Goal: Complete application form

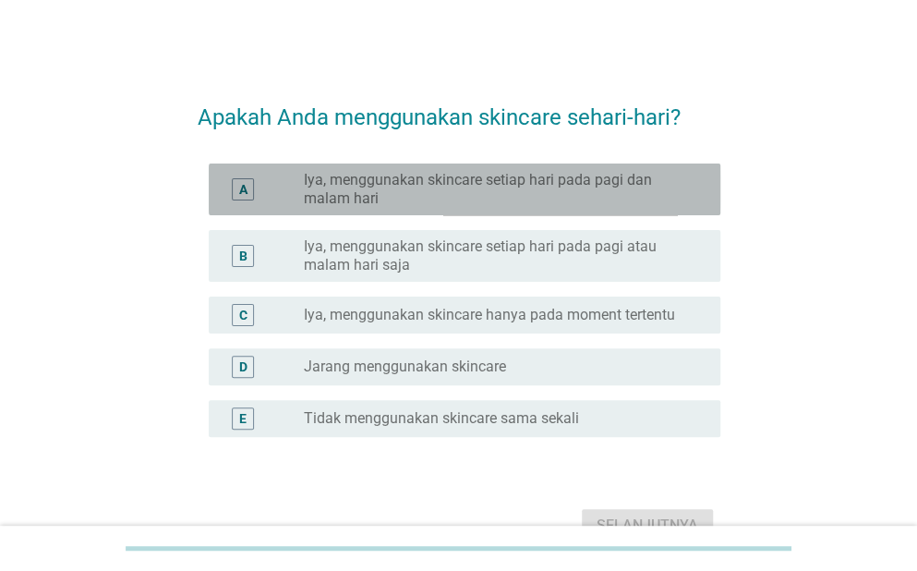
click at [292, 208] on div "A radio_button_unchecked Iya, menggunakan skincare setiap hari pada pagi dan ma…" at bounding box center [465, 189] width 512 height 52
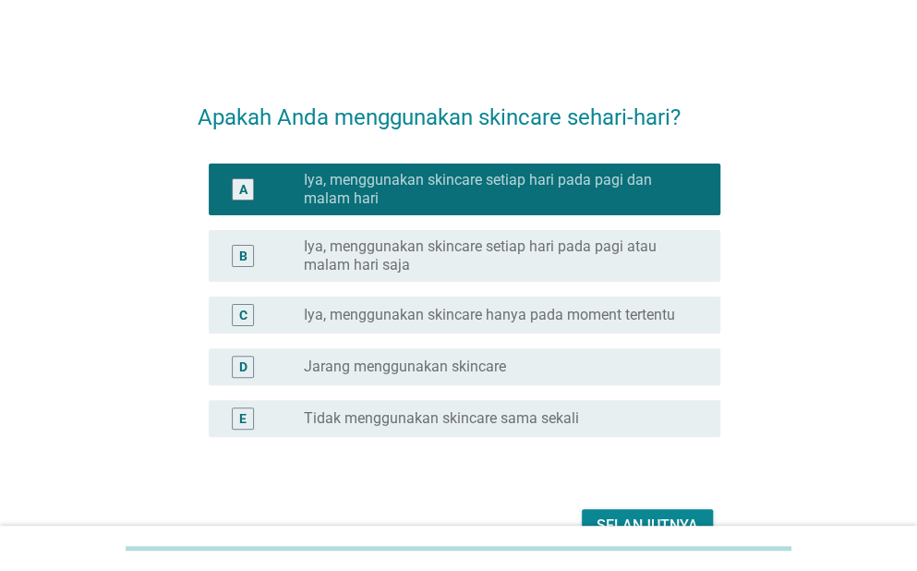
click at [639, 518] on div "Selanjutnya" at bounding box center [647, 525] width 102 height 22
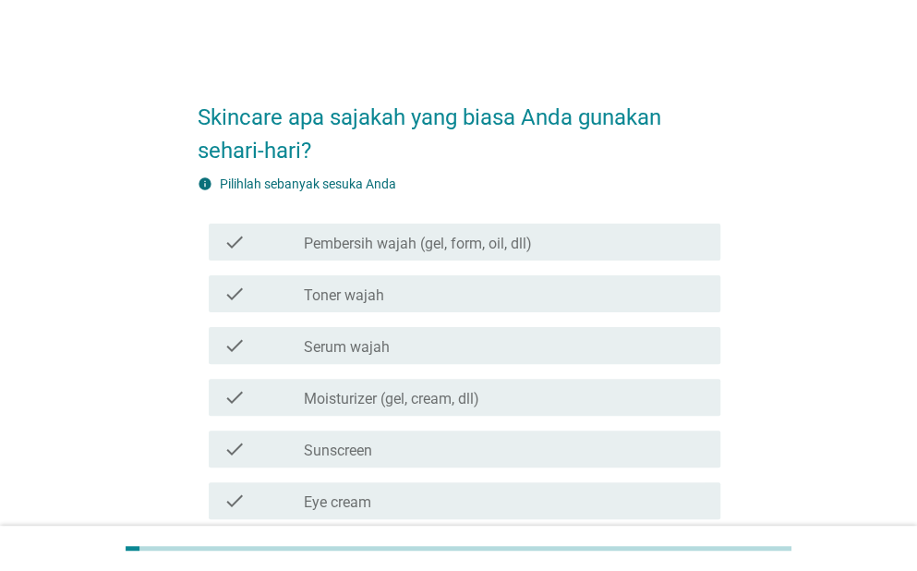
click at [305, 251] on label "Pembersih wajah (gel, form, oil, dll)" at bounding box center [418, 244] width 228 height 18
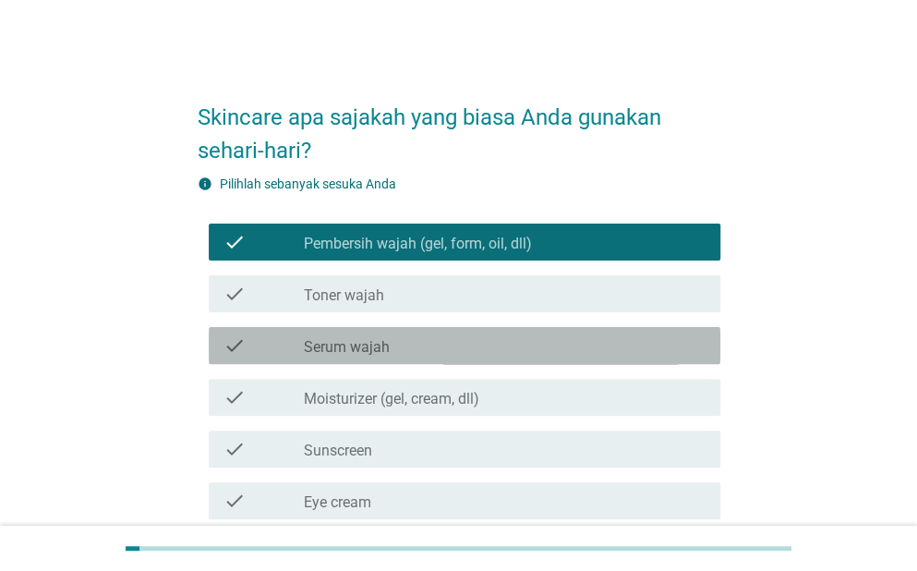
click at [336, 352] on label "Serum wajah" at bounding box center [347, 347] width 86 height 18
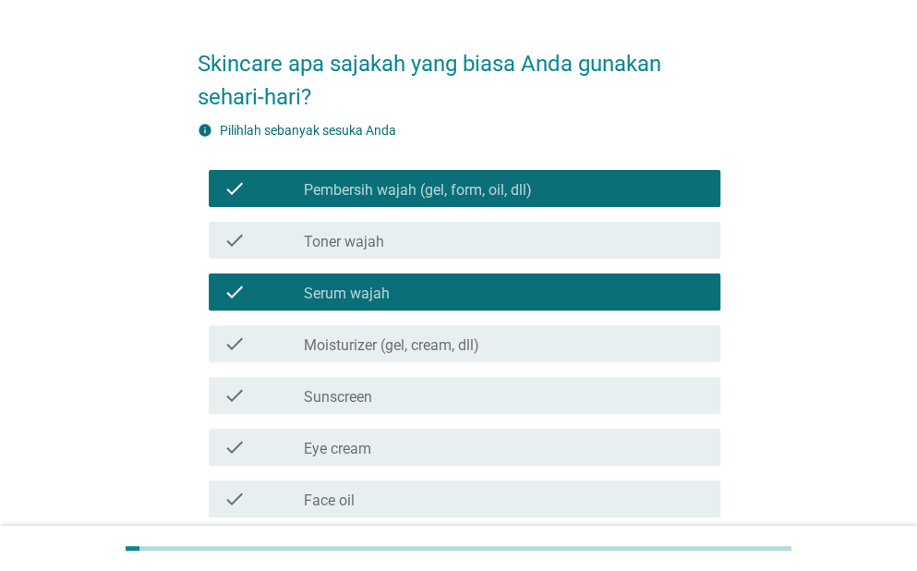
scroll to position [92, 0]
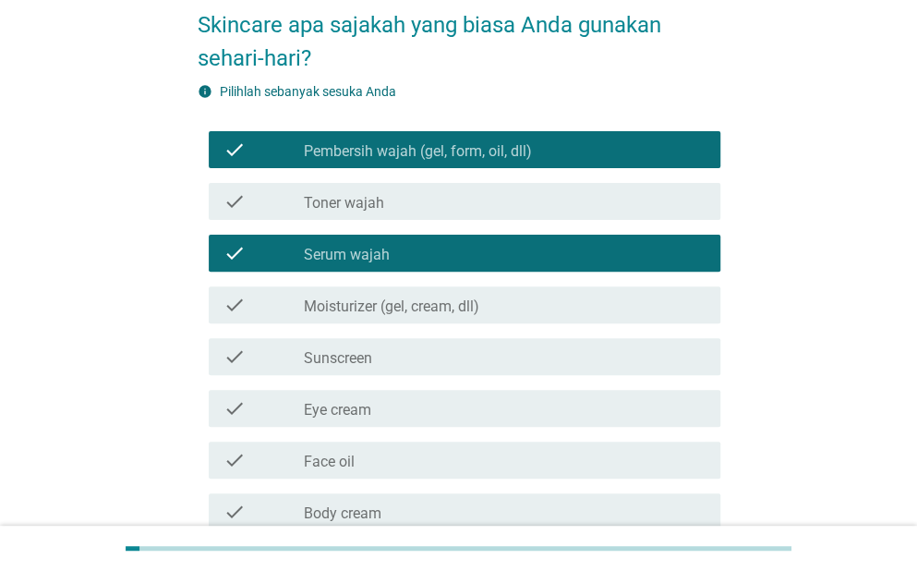
click at [340, 308] on label "Moisturizer (gel, cream, dll)" at bounding box center [391, 306] width 175 height 18
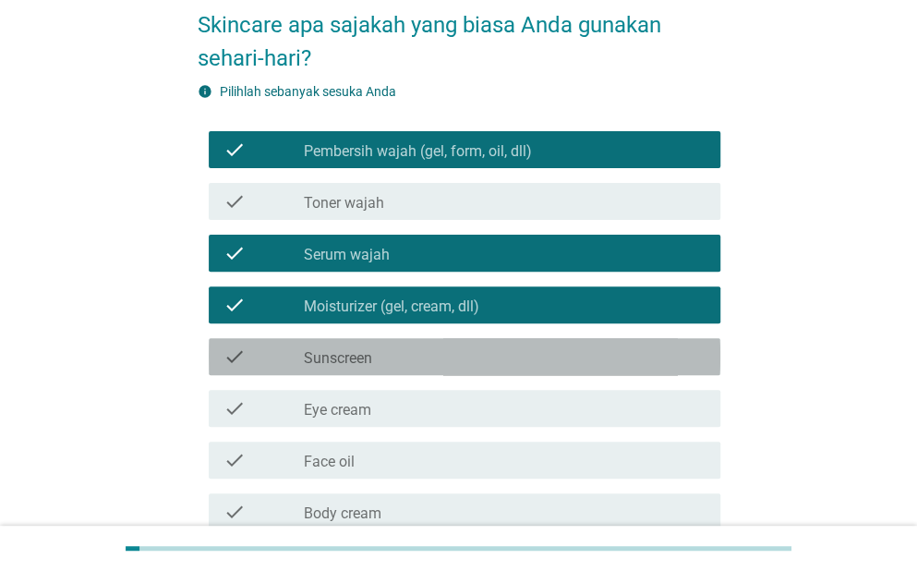
click at [342, 369] on div "check check_box_outline_blank Sunscreen" at bounding box center [465, 356] width 512 height 37
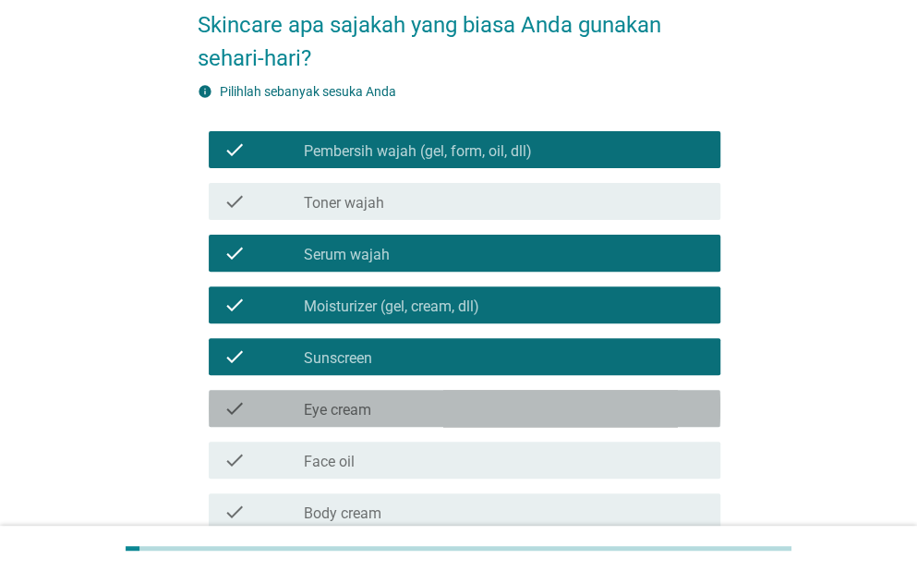
click at [342, 402] on label "Eye cream" at bounding box center [337, 410] width 67 height 18
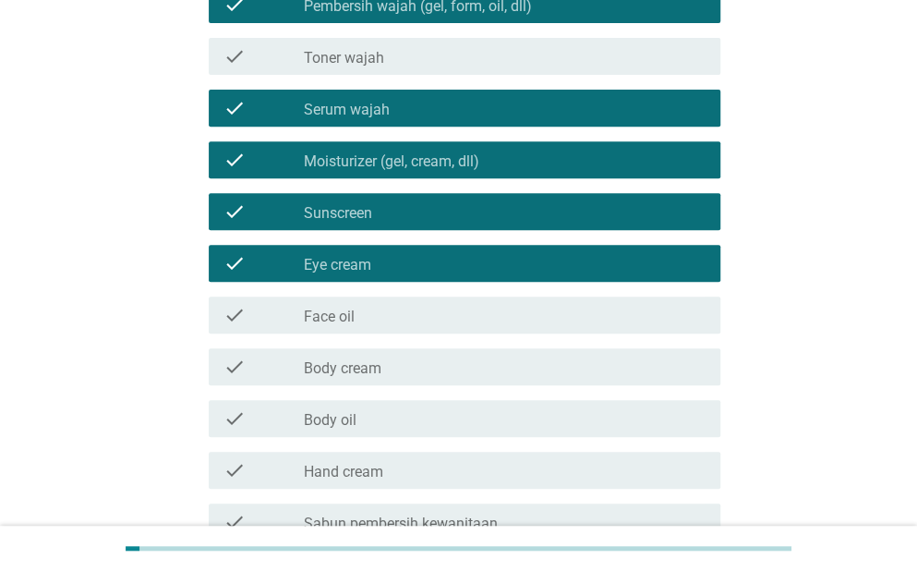
scroll to position [277, 0]
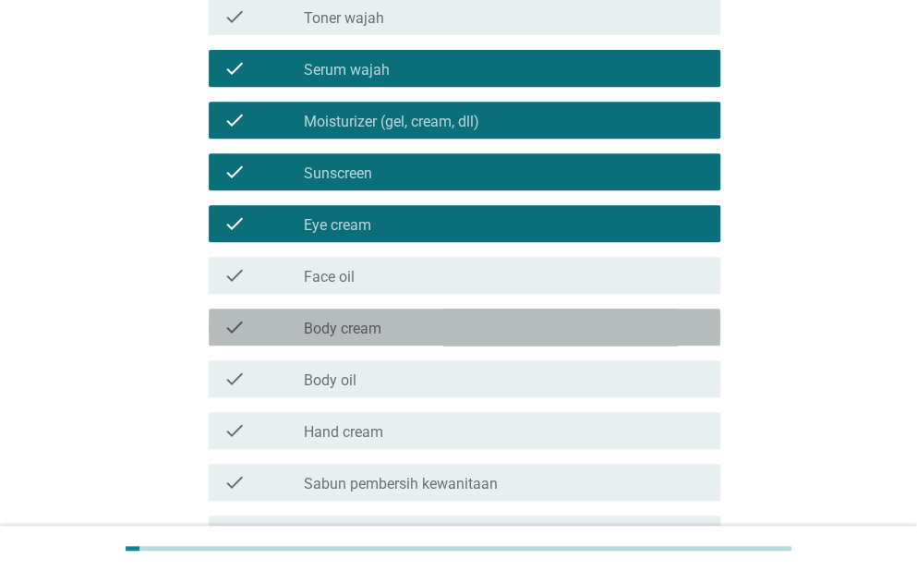
click at [332, 340] on div "check check_box_outline_blank Body cream" at bounding box center [465, 326] width 512 height 37
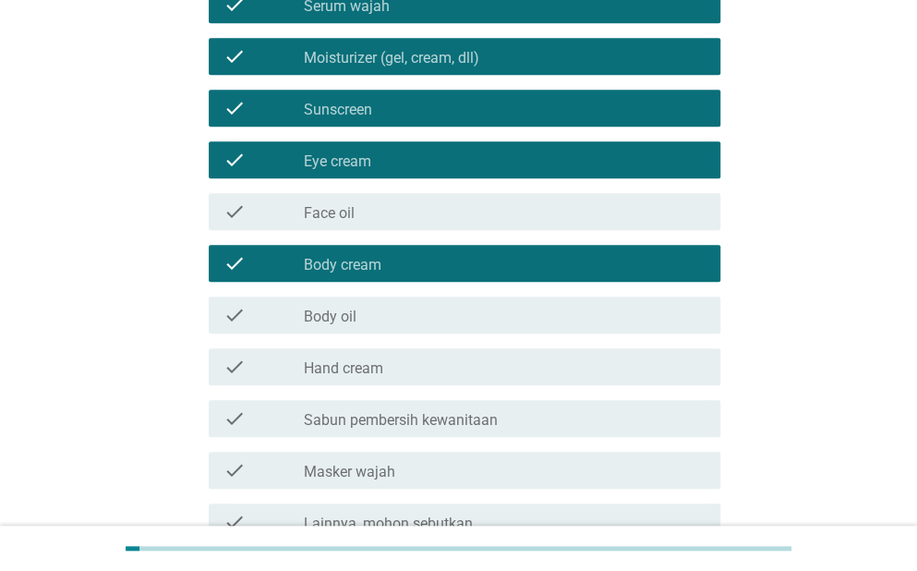
scroll to position [462, 0]
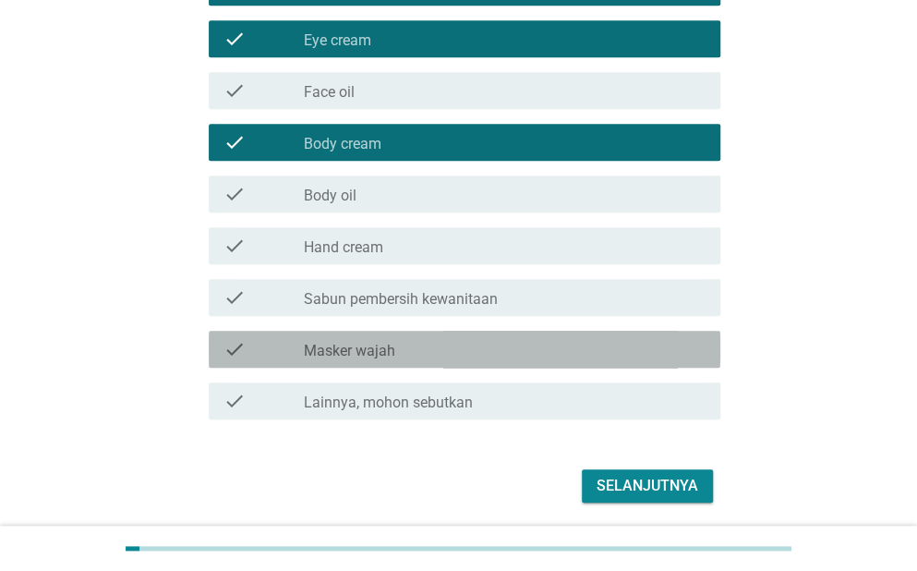
click at [345, 354] on label "Masker wajah" at bounding box center [349, 351] width 91 height 18
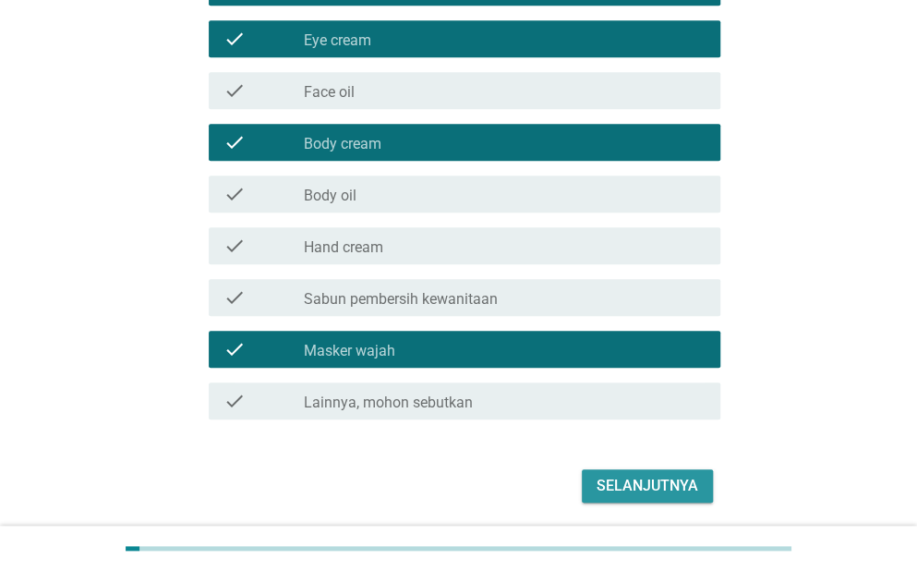
click at [641, 477] on div "Selanjutnya" at bounding box center [647, 486] width 102 height 22
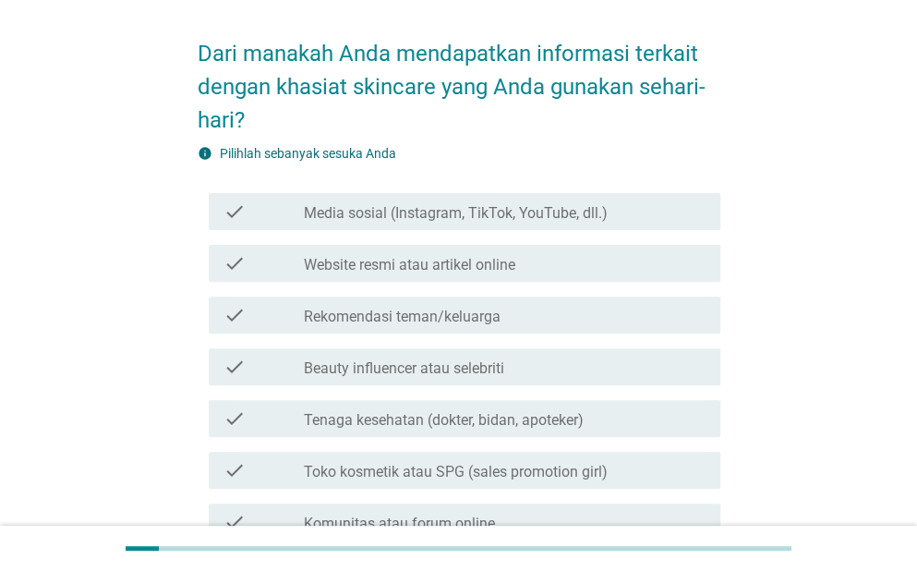
scroll to position [92, 0]
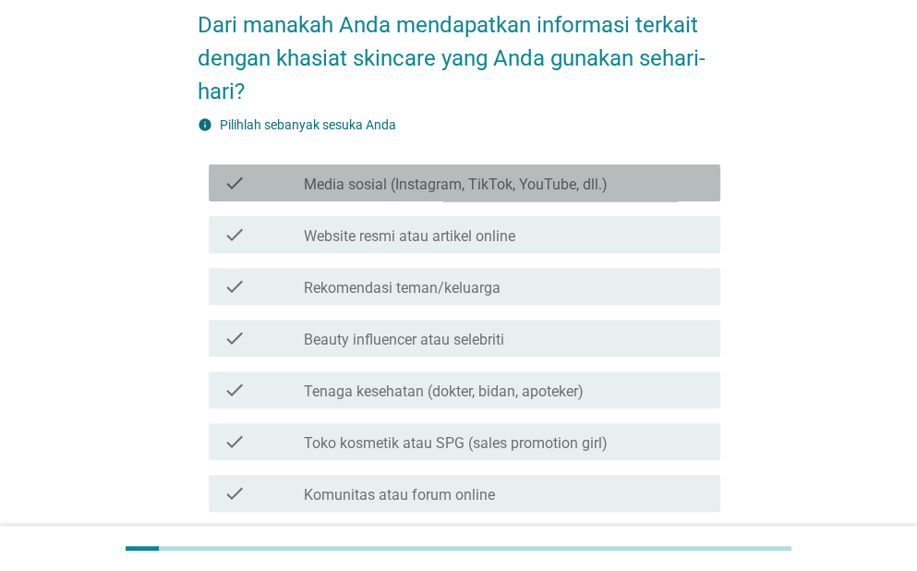
click at [609, 182] on div "check_box_outline_blank Media sosial (Instagram, TikTok, YouTube, dll.)" at bounding box center [505, 183] width 402 height 22
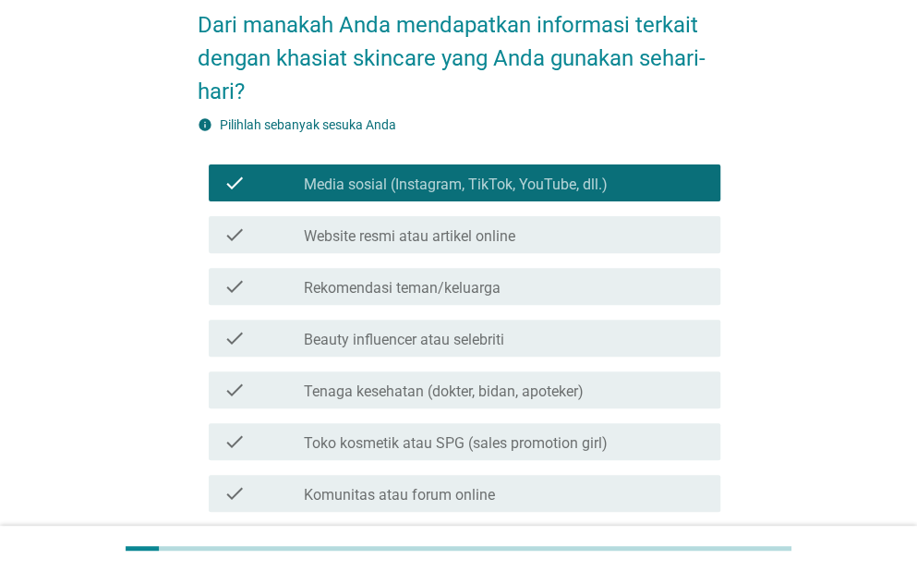
click at [591, 331] on div "check_box_outline_blank Beauty influencer atau selebriti" at bounding box center [505, 338] width 402 height 22
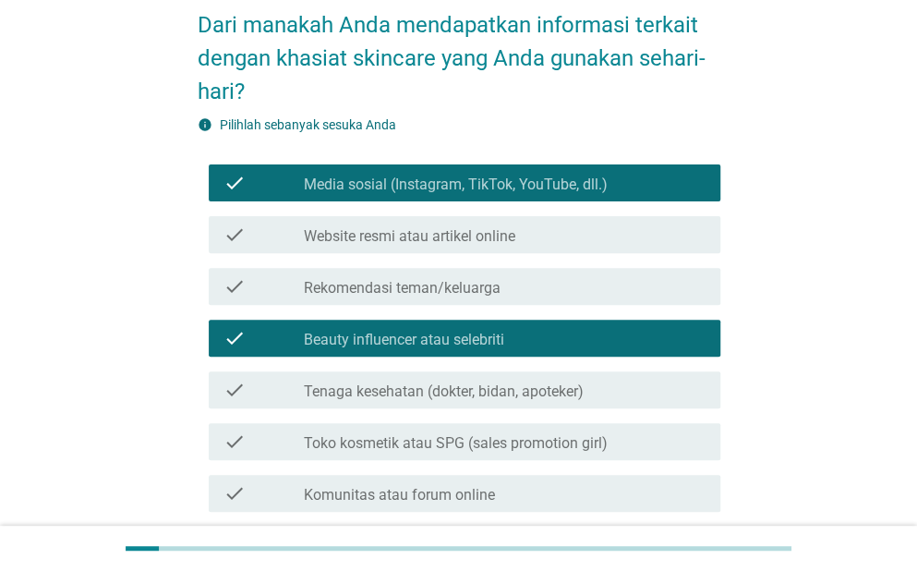
scroll to position [185, 0]
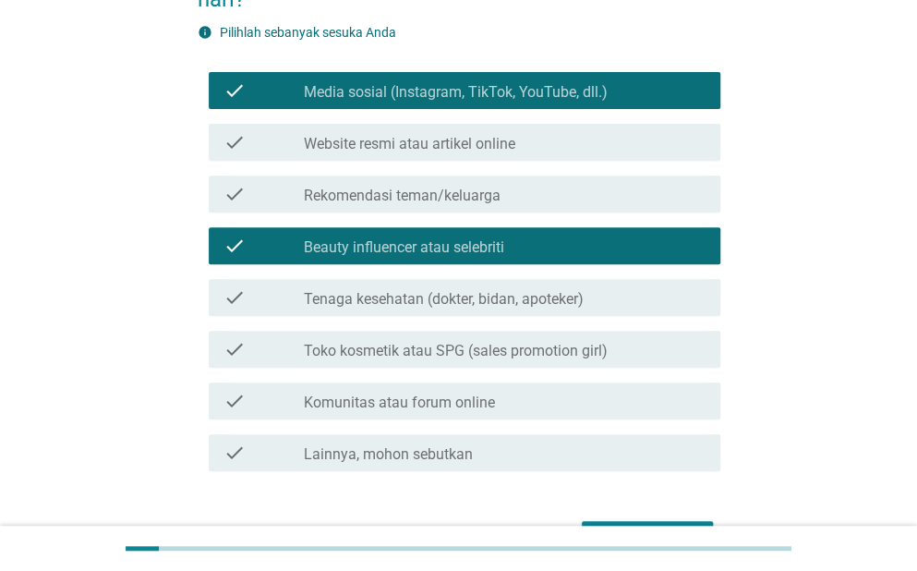
click at [588, 310] on div "check check_box_outline_blank Tenaga kesehatan (dokter, bidan, apoteker)" at bounding box center [465, 297] width 512 height 37
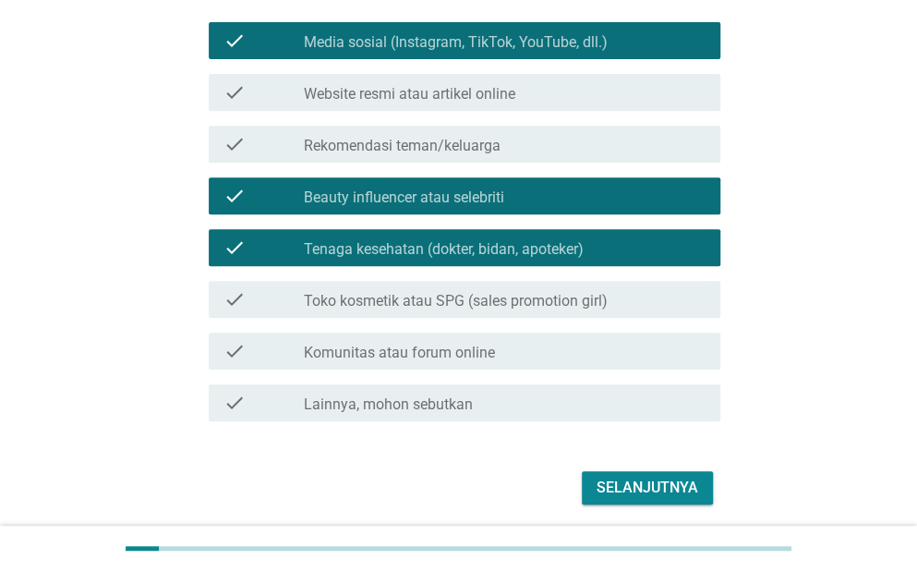
scroll to position [277, 0]
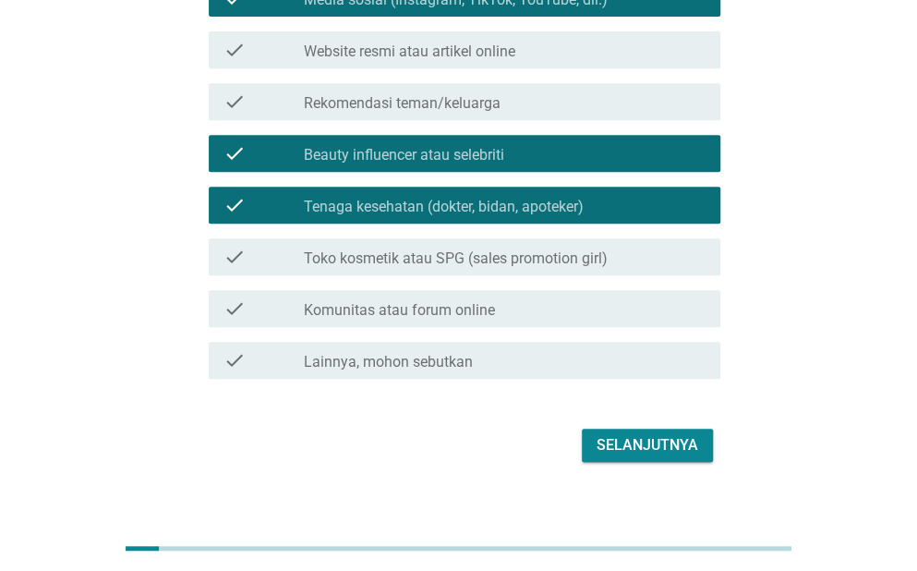
click at [603, 441] on div "Selanjutnya" at bounding box center [647, 445] width 102 height 22
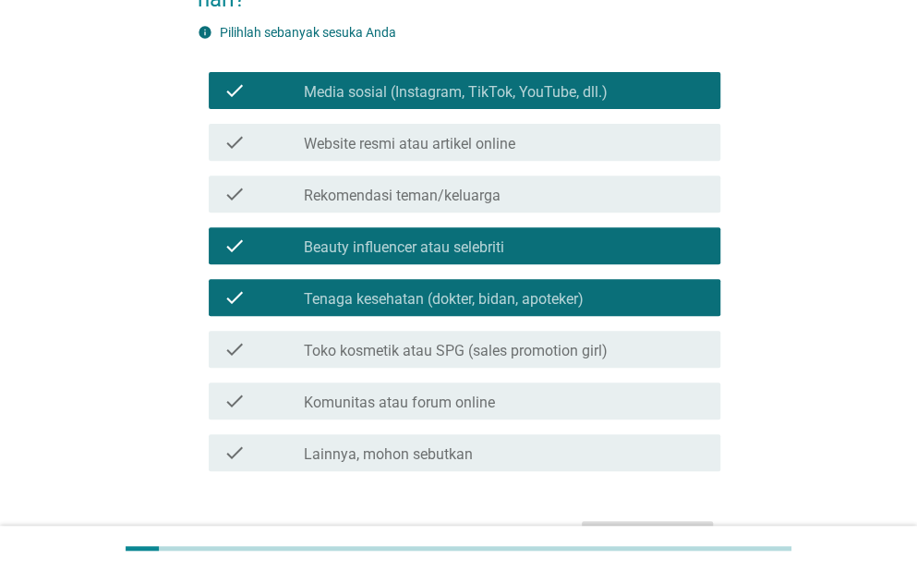
scroll to position [0, 0]
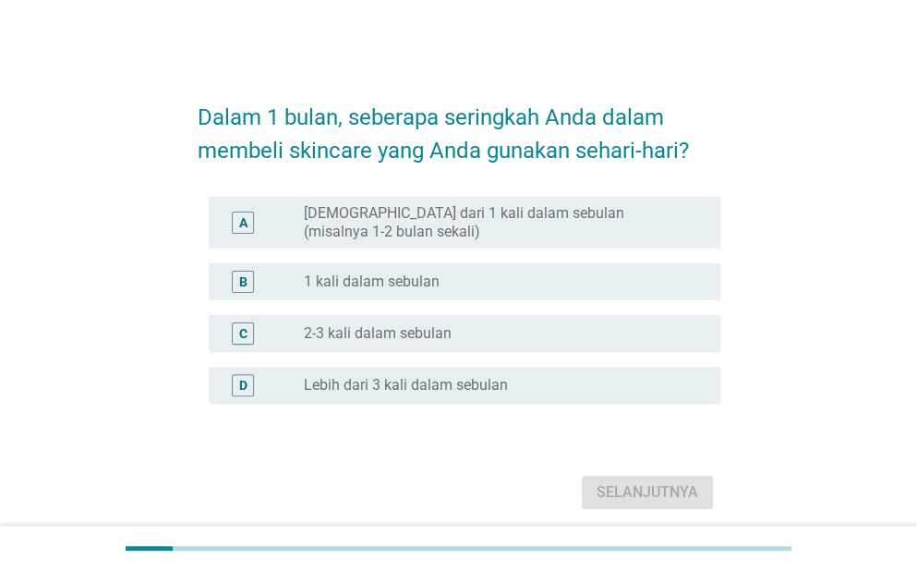
click at [416, 388] on label "Lebih dari 3 kali dalam sebulan" at bounding box center [406, 385] width 204 height 18
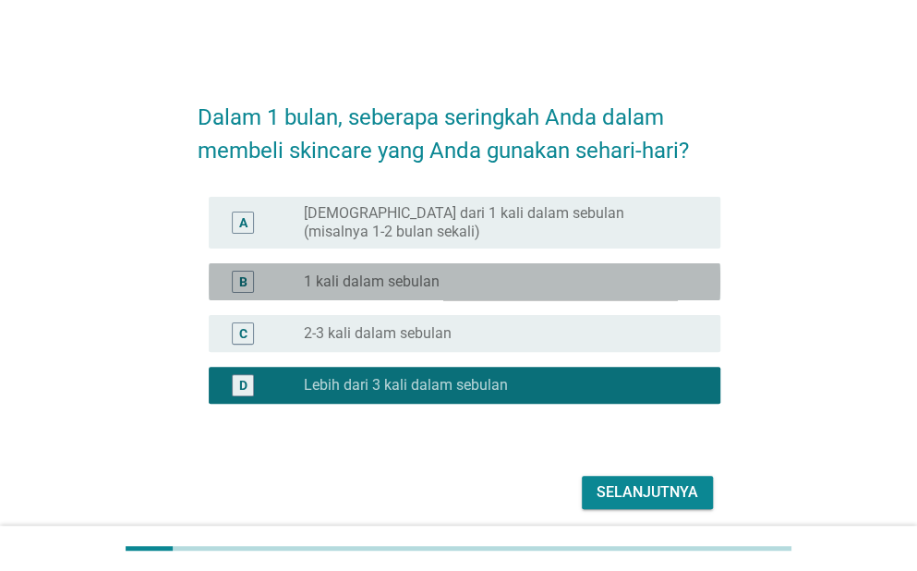
click at [467, 285] on div "radio_button_unchecked 1 kali dalam sebulan" at bounding box center [497, 281] width 387 height 18
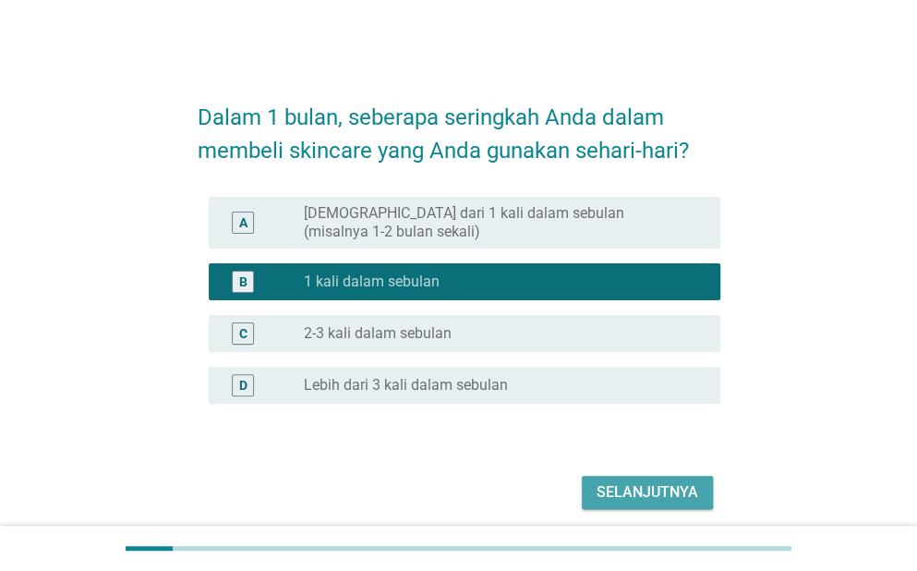
click at [602, 496] on div "Selanjutnya" at bounding box center [647, 492] width 102 height 22
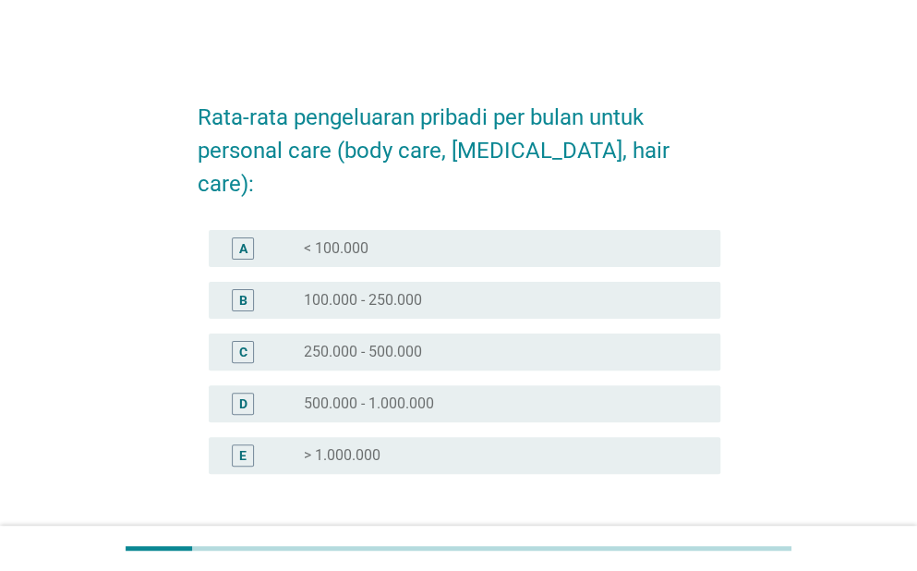
click at [457, 341] on div "radio_button_unchecked 250.000 - 500.000" at bounding box center [505, 352] width 402 height 22
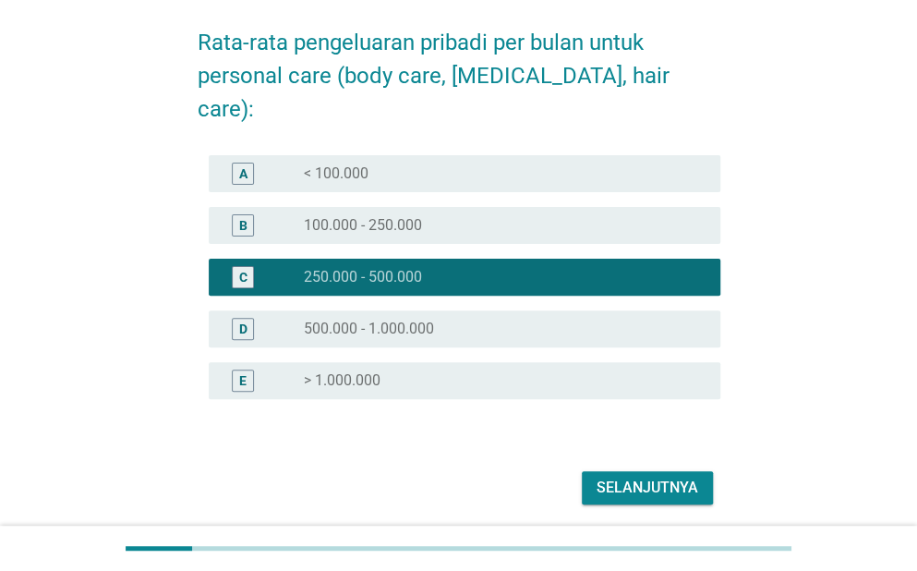
scroll to position [92, 0]
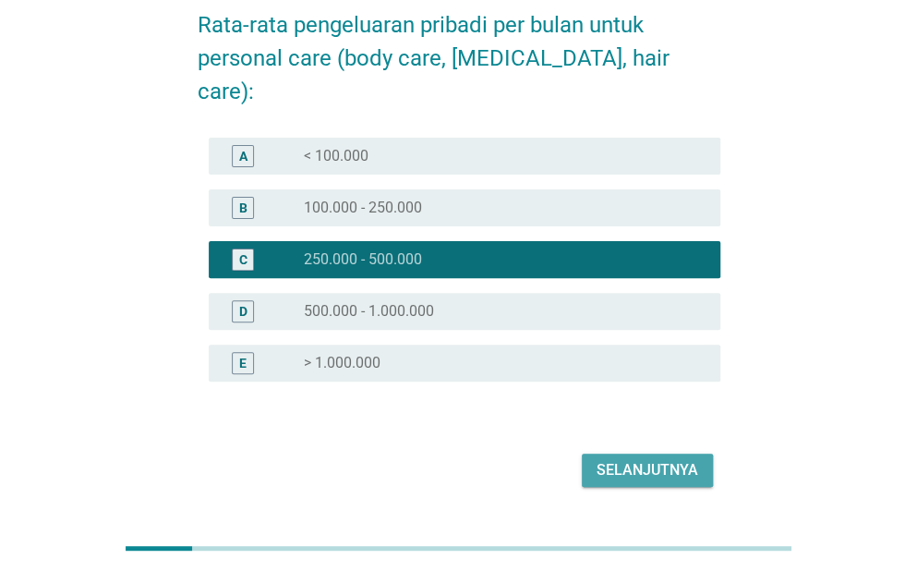
click at [591, 453] on button "Selanjutnya" at bounding box center [647, 469] width 131 height 33
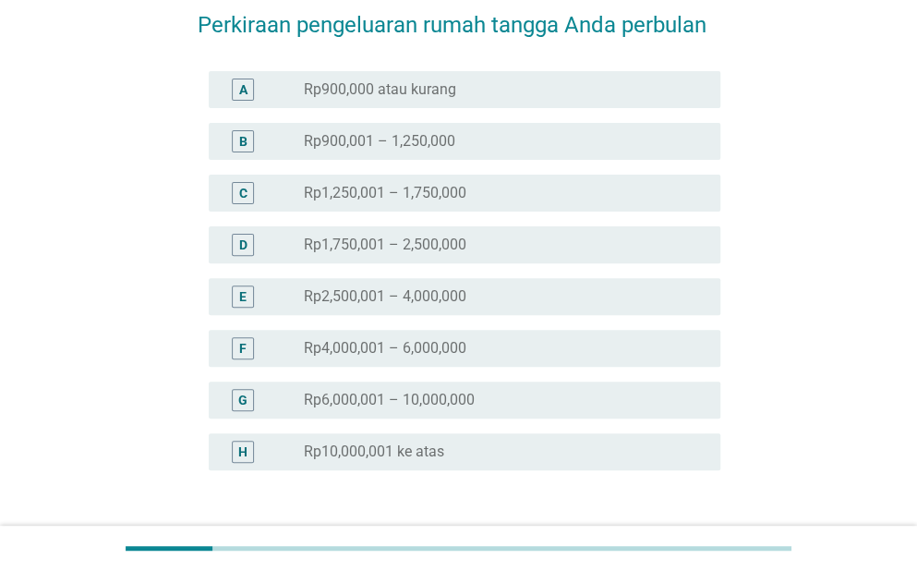
click at [419, 359] on div "F radio_button_unchecked Rp4,000,001 – 6,000,000" at bounding box center [465, 348] width 512 height 37
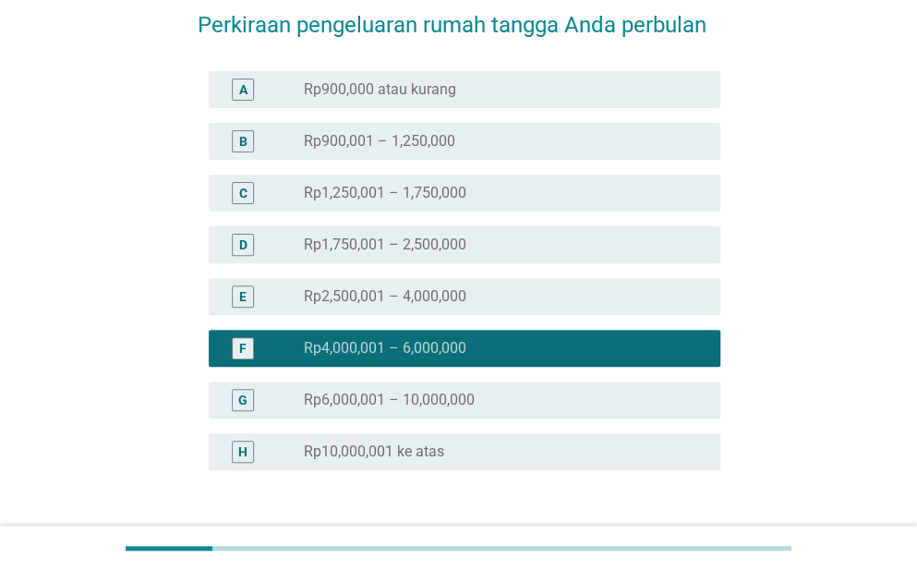
scroll to position [185, 0]
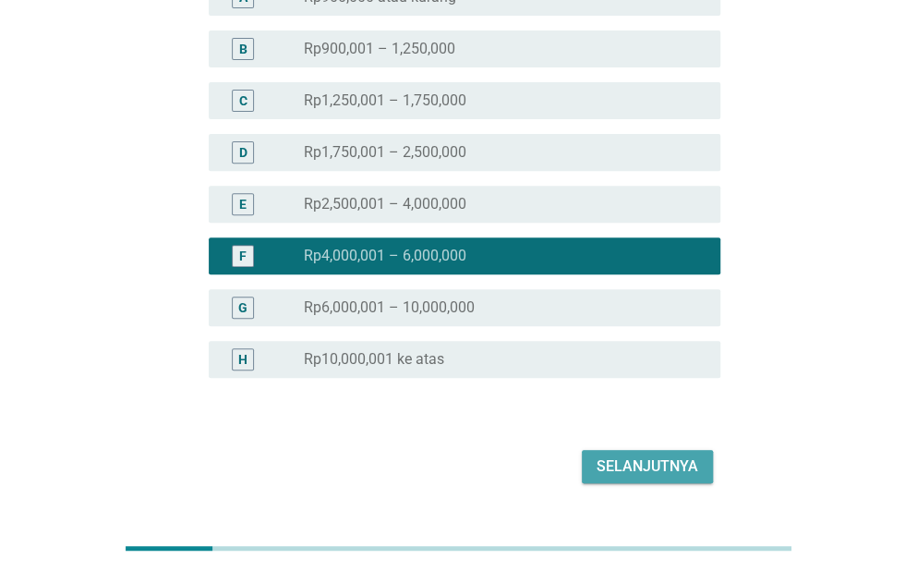
click at [617, 466] on div "Selanjutnya" at bounding box center [647, 466] width 102 height 22
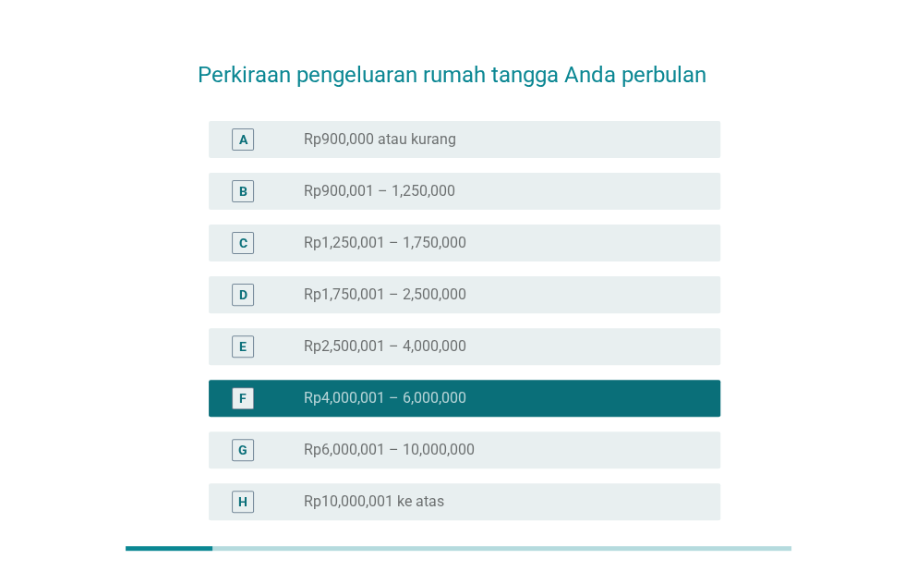
scroll to position [0, 0]
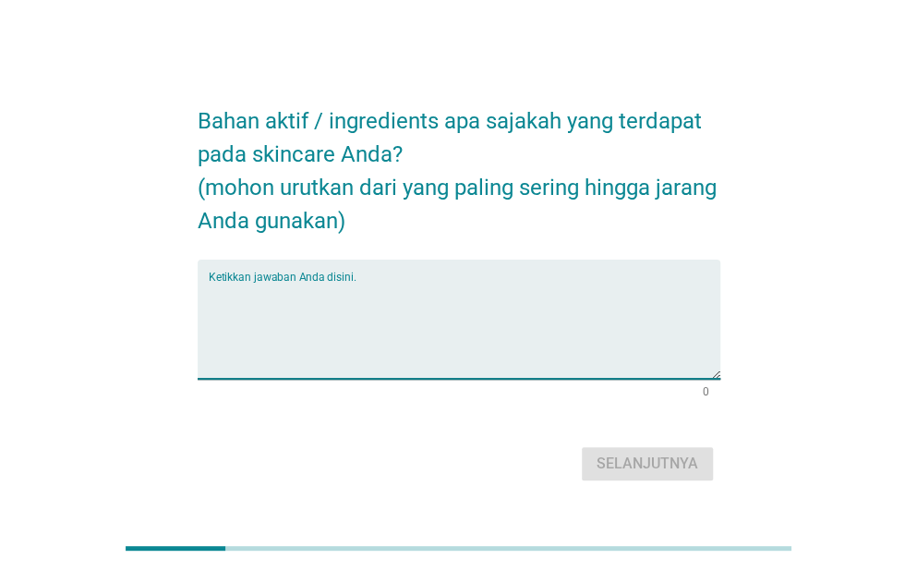
click at [401, 301] on textarea "Ketikkan jawaban Anda disini." at bounding box center [465, 330] width 512 height 97
type textarea "n"
paste textarea "[MEDICAL_DATA]"
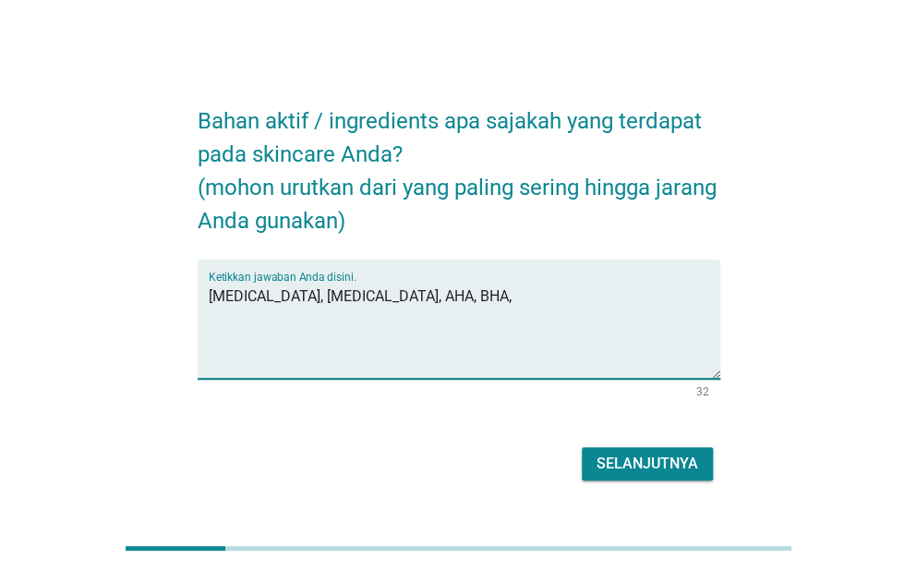
paste textarea "[MEDICAL_DATA]"
type textarea "[MEDICAL_DATA], [MEDICAL_DATA], AHA, BHA, [MEDICAL_DATA], [MEDICAL_DATA]"
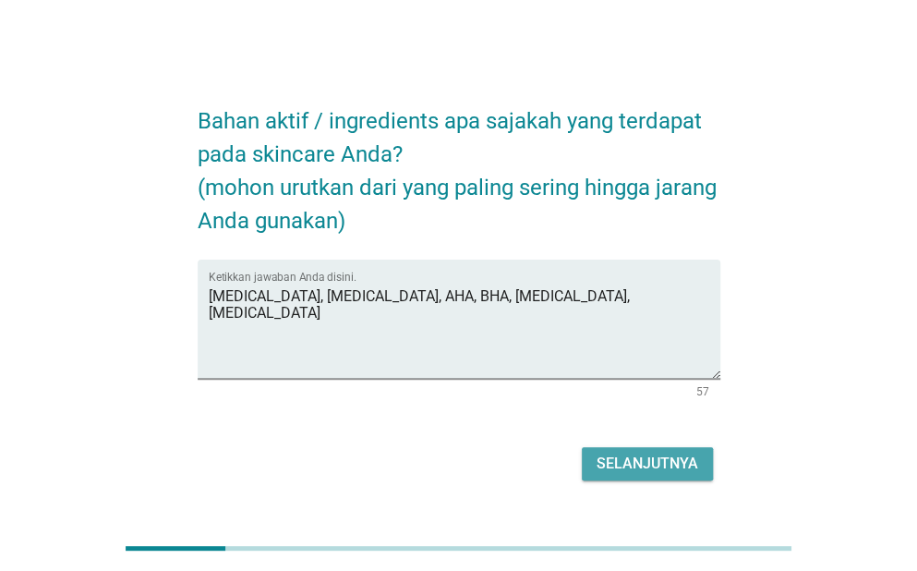
click at [687, 463] on div "Selanjutnya" at bounding box center [647, 463] width 102 height 22
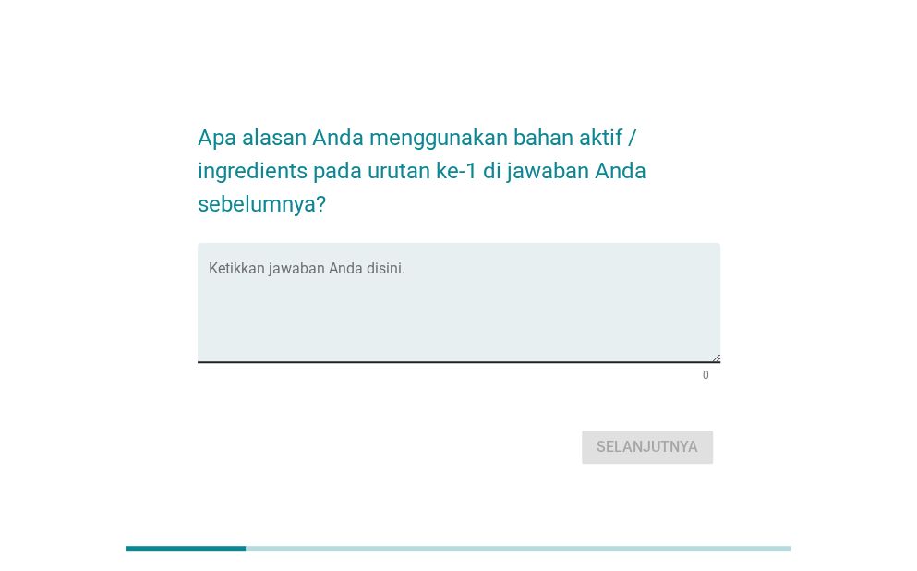
click at [351, 248] on div "Ketikkan jawaban Anda disini." at bounding box center [465, 302] width 512 height 119
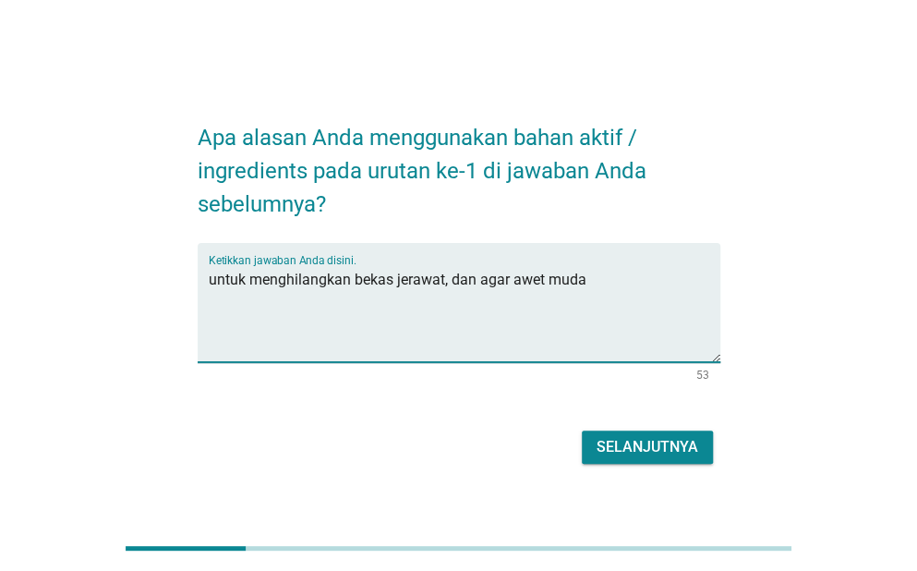
type textarea "untuk menghilangkan bekas jerawat, dan agar awet muda"
click at [669, 438] on div "Selanjutnya" at bounding box center [647, 447] width 102 height 22
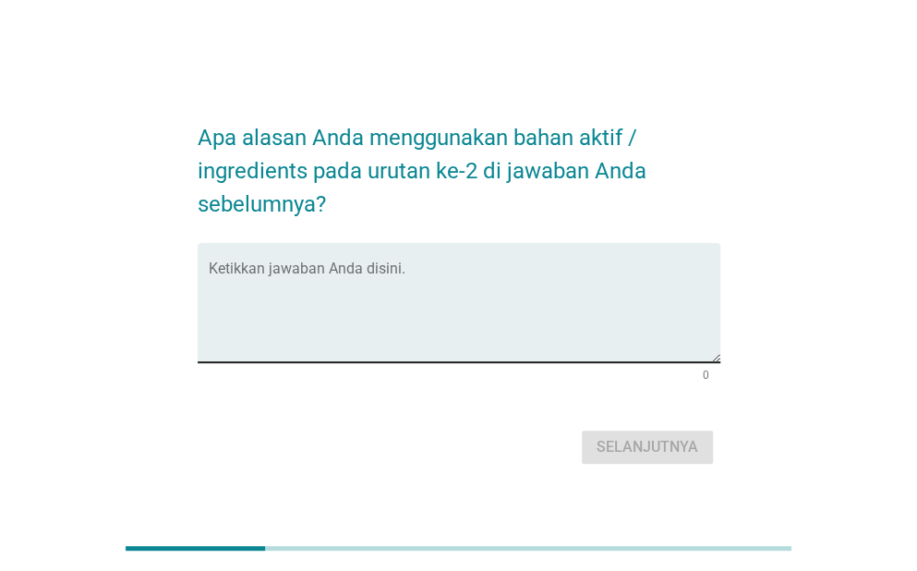
click at [529, 263] on div "Ketikkan jawaban Anda disini." at bounding box center [465, 302] width 512 height 119
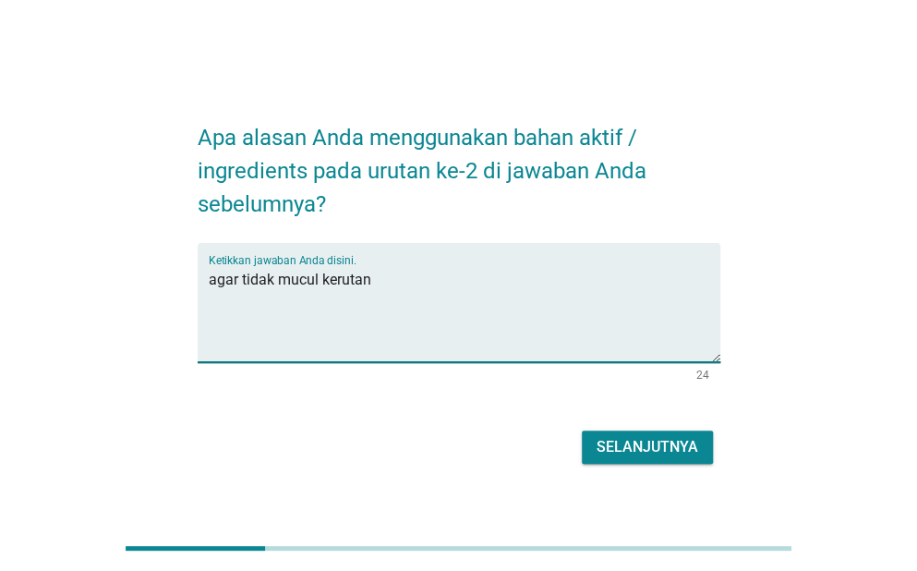
click at [296, 280] on textarea "agar tidak mucul kerutan" at bounding box center [465, 313] width 512 height 97
type textarea "agar tidak muncul kerutan"
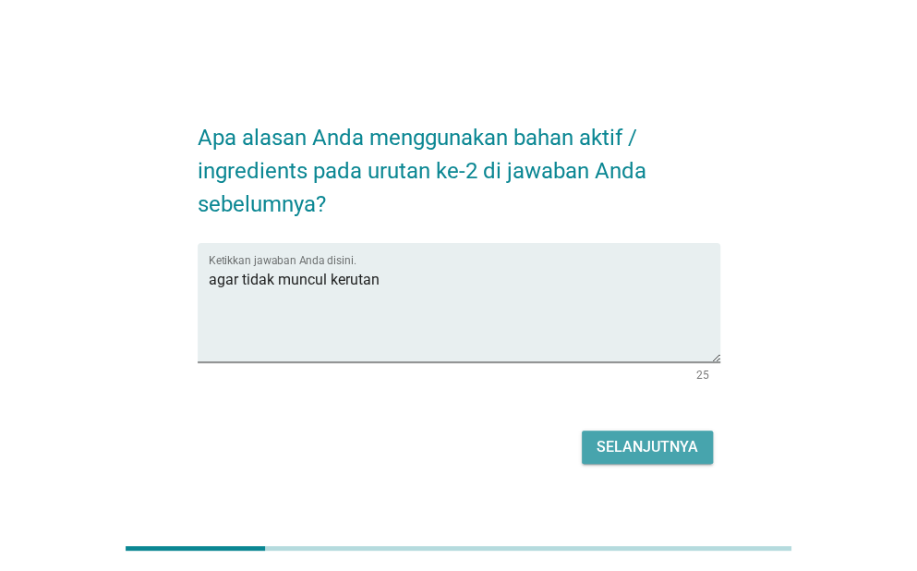
click at [666, 457] on div "Selanjutnya" at bounding box center [647, 447] width 102 height 22
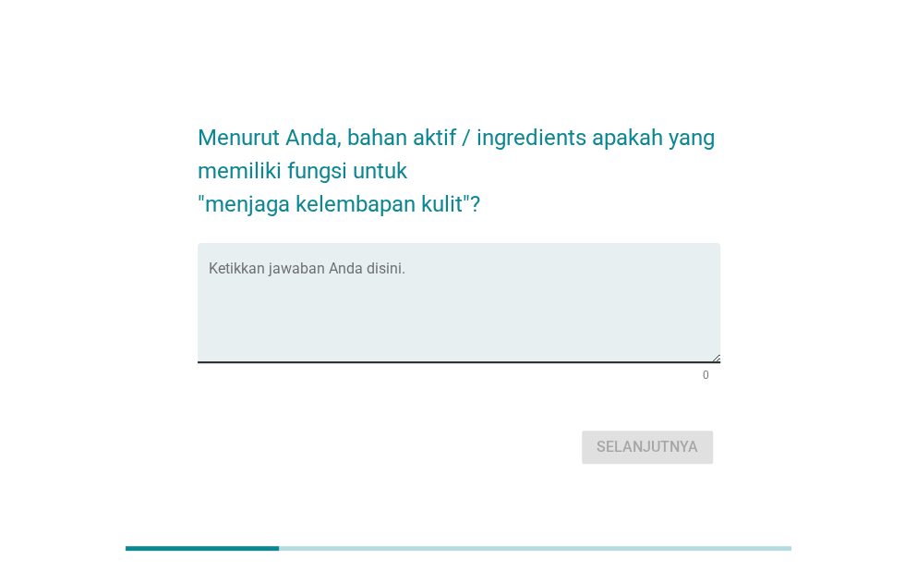
click at [435, 263] on div "Ketikkan jawaban Anda disini." at bounding box center [465, 302] width 512 height 119
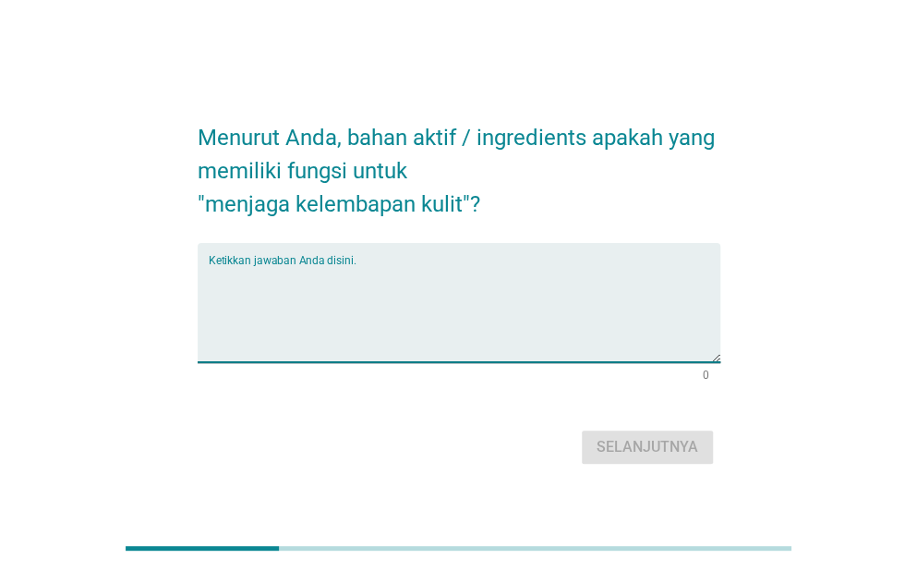
paste textarea "[MEDICAL_DATA]"
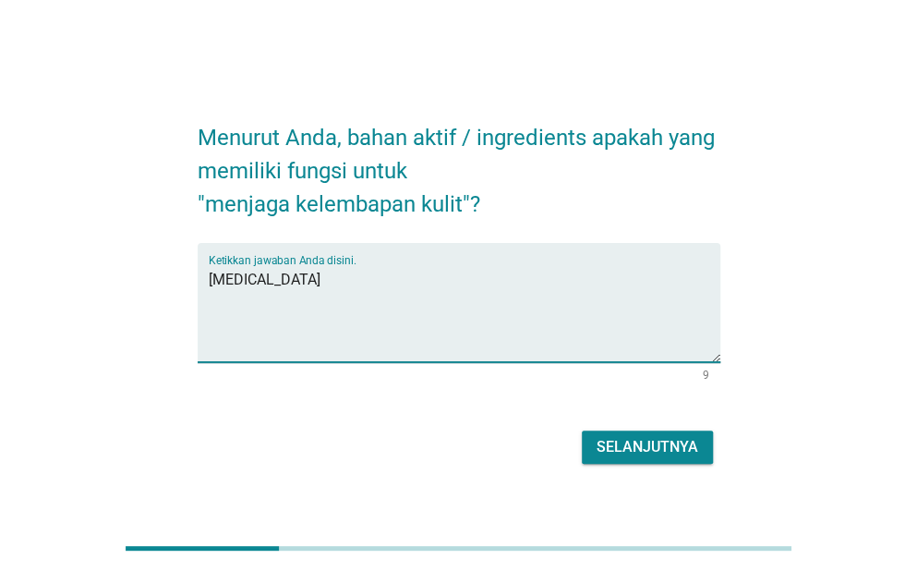
type textarea "[MEDICAL_DATA]"
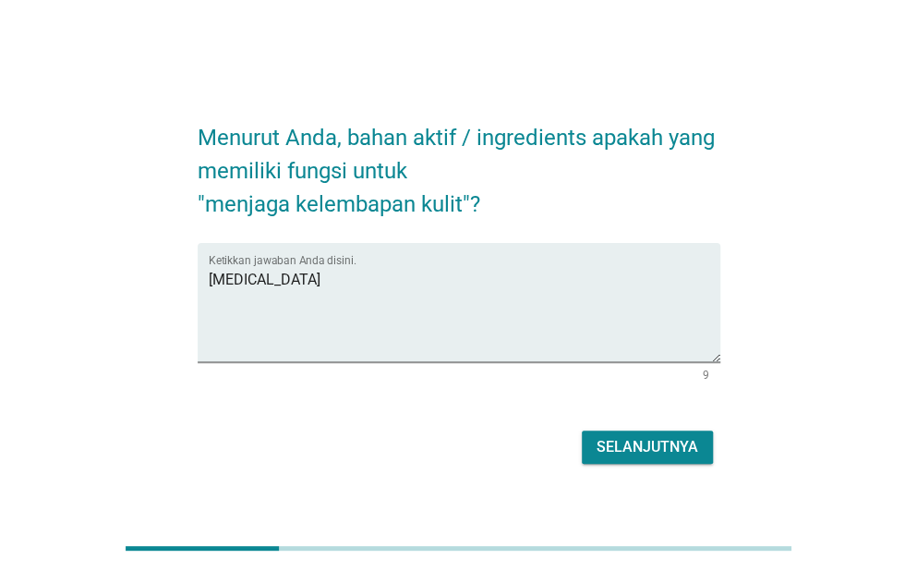
click at [685, 447] on div "Selanjutnya" at bounding box center [647, 447] width 102 height 22
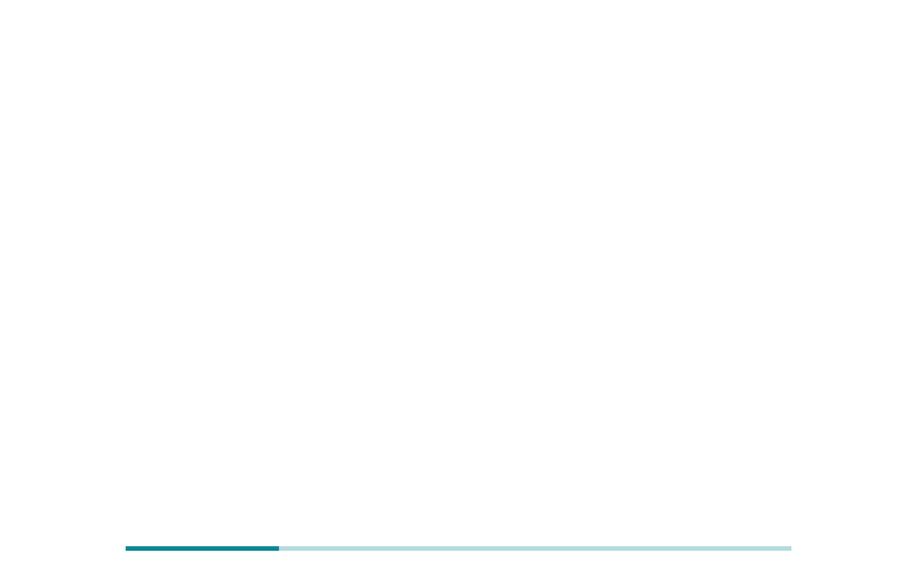
click at [598, 381] on div "Ketikkan jawaban Anda disini. [MEDICAL_DATA] 9" at bounding box center [459, 315] width 523 height 145
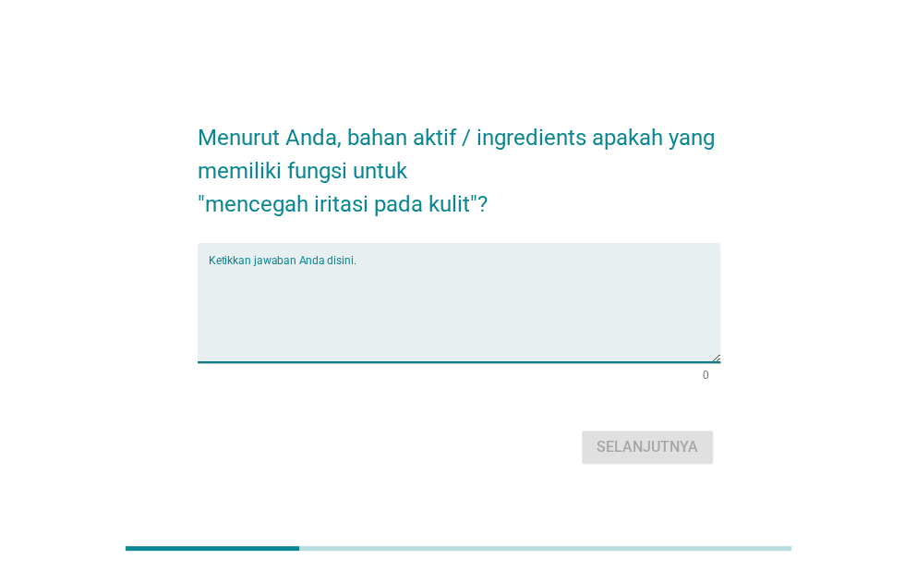
click at [461, 269] on textarea "Ketikkan jawaban Anda disini." at bounding box center [465, 313] width 512 height 97
paste textarea "[MEDICAL_DATA]"
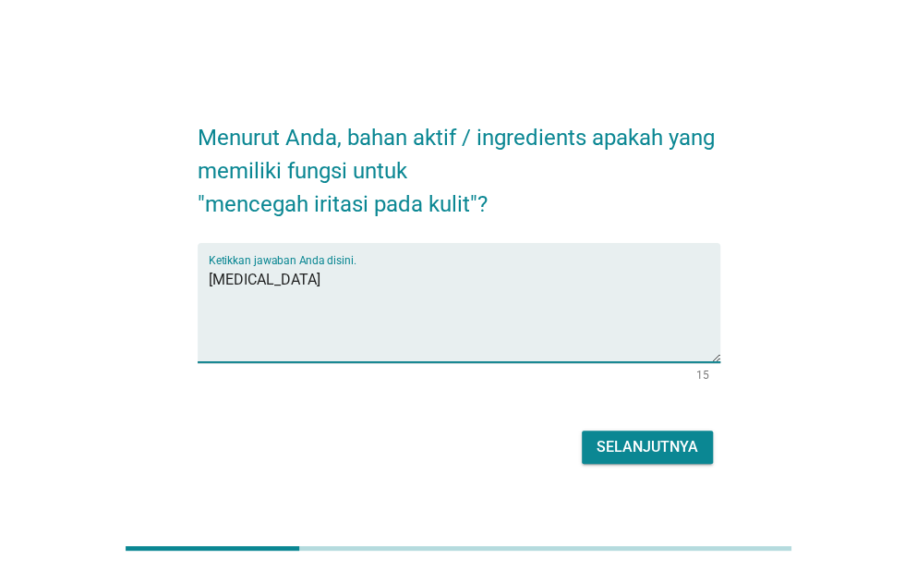
type textarea "[MEDICAL_DATA]"
click at [704, 445] on button "Selanjutnya" at bounding box center [647, 446] width 131 height 33
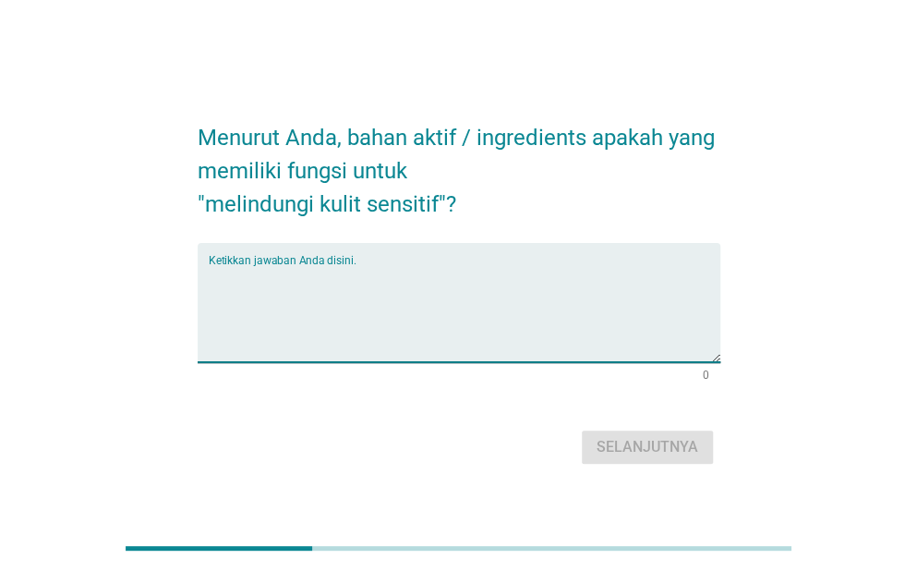
click at [414, 265] on textarea "Ketikkan jawaban Anda disini." at bounding box center [465, 313] width 512 height 97
paste textarea "[MEDICAL_DATA]"
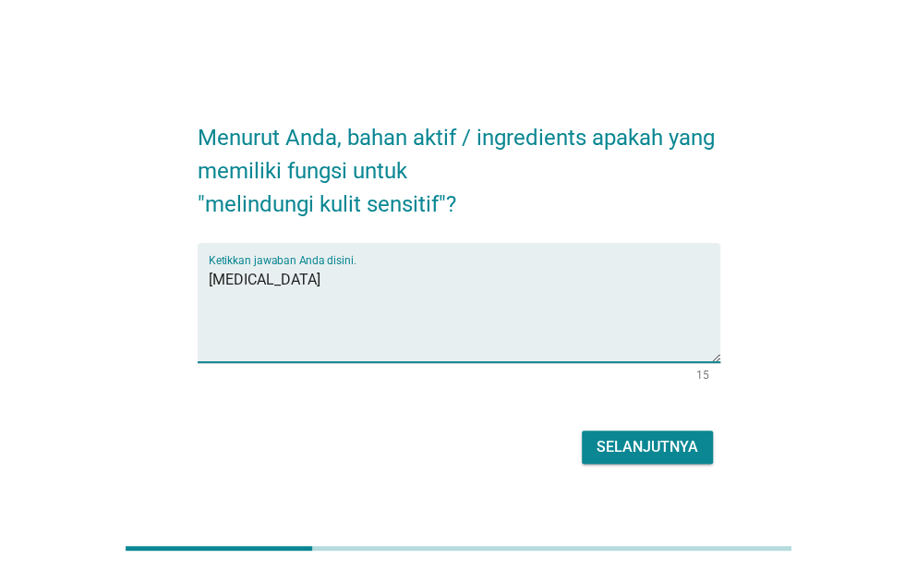
type textarea "[MEDICAL_DATA]"
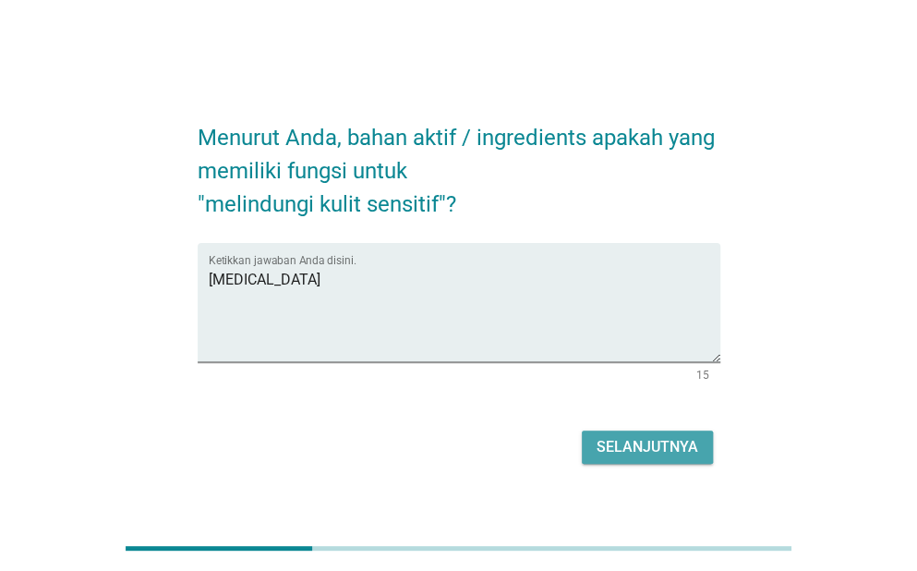
click at [654, 443] on div "Selanjutnya" at bounding box center [647, 447] width 102 height 22
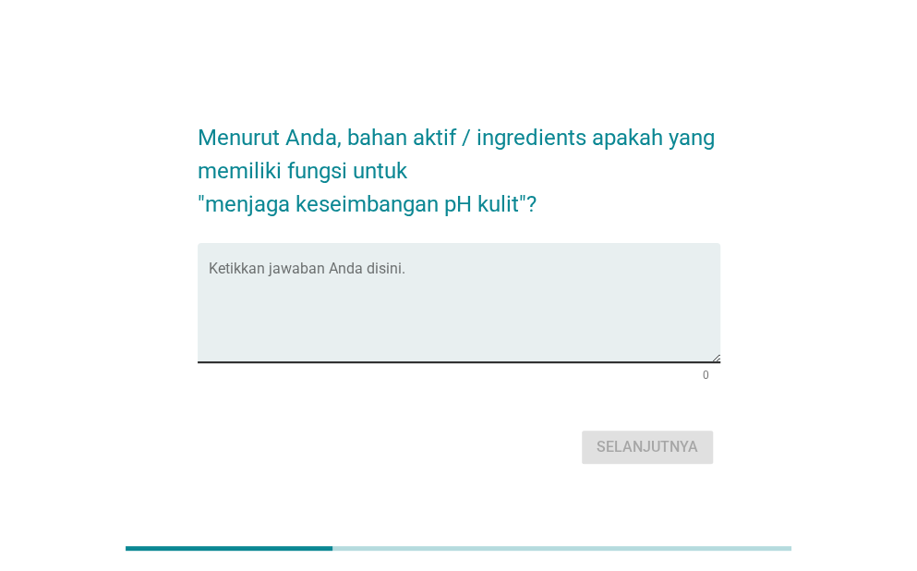
click at [470, 254] on div "Ketikkan jawaban Anda disini." at bounding box center [465, 302] width 512 height 119
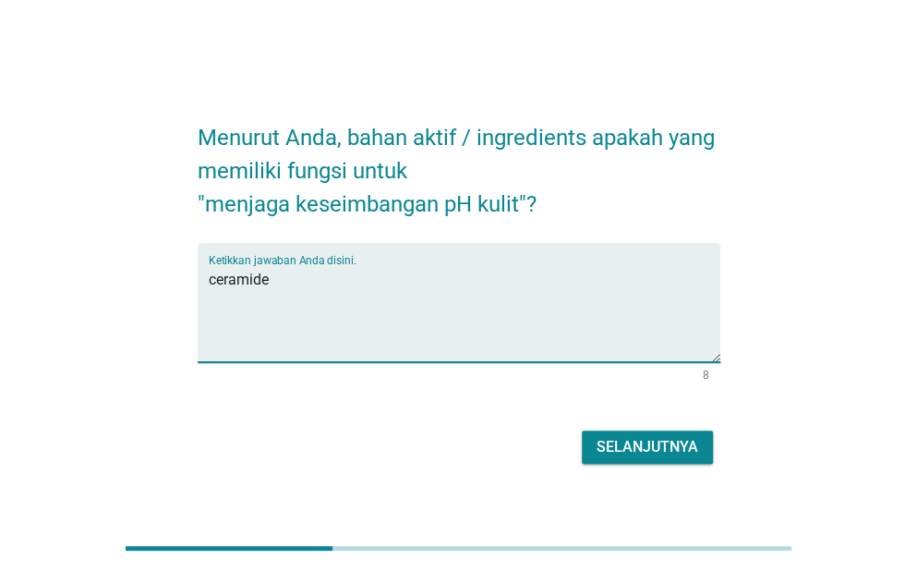
type textarea "ceramide"
click at [622, 446] on div "Selanjutnya" at bounding box center [647, 447] width 102 height 22
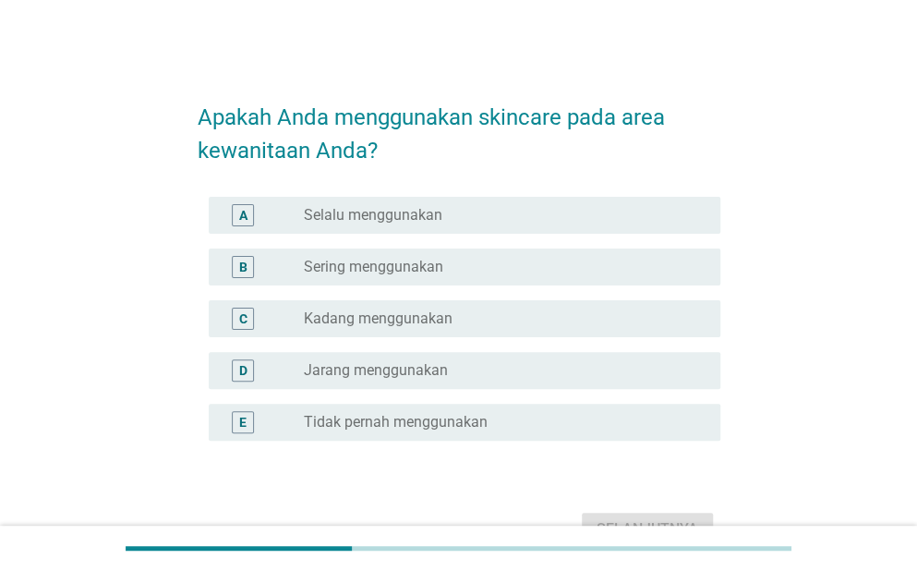
click at [503, 322] on div "radio_button_unchecked Kadang menggunakan" at bounding box center [497, 318] width 387 height 18
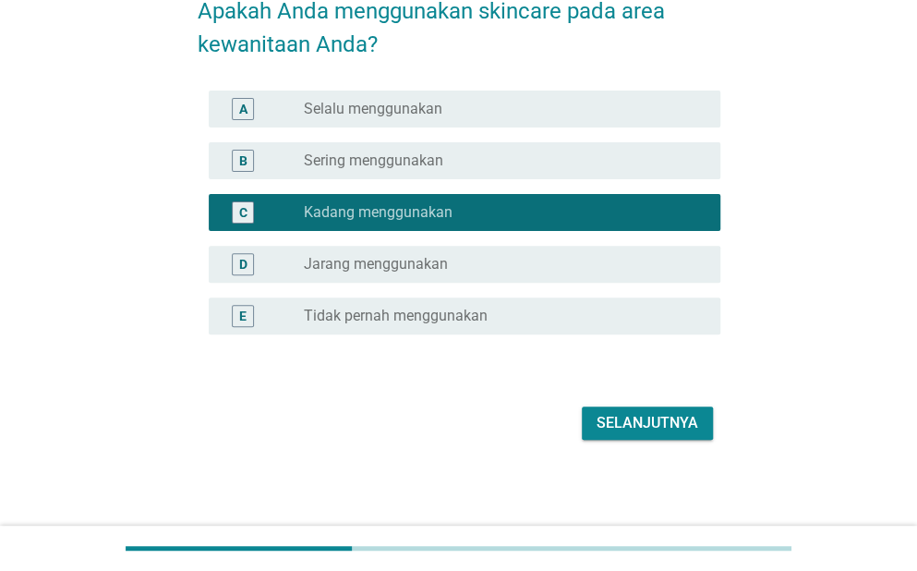
scroll to position [107, 0]
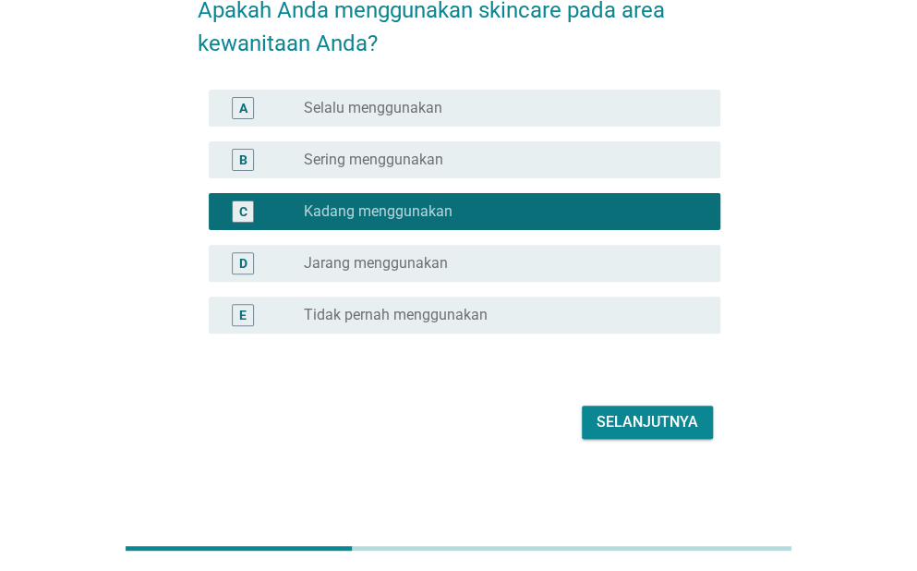
click at [490, 261] on div "radio_button_unchecked Jarang menggunakan" at bounding box center [497, 263] width 387 height 18
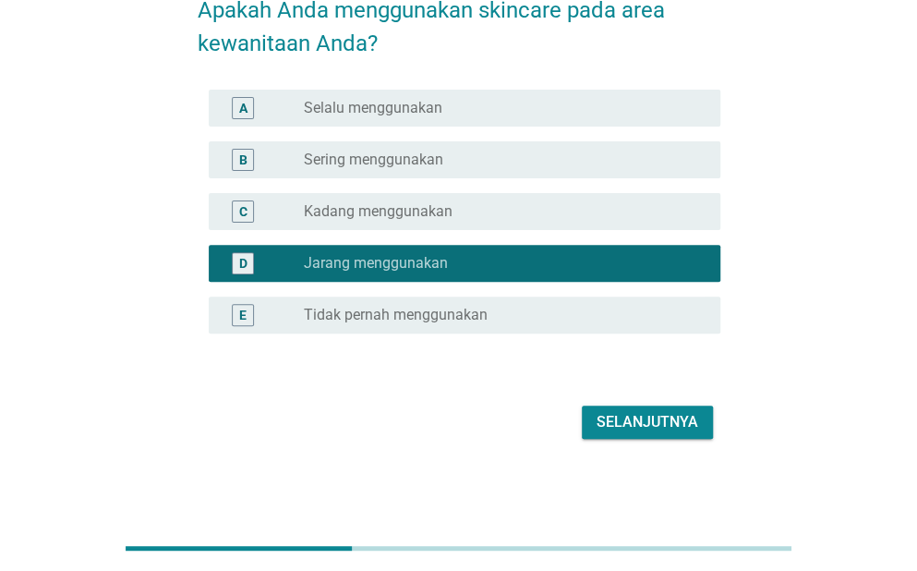
click at [630, 428] on div "Selanjutnya" at bounding box center [647, 422] width 102 height 22
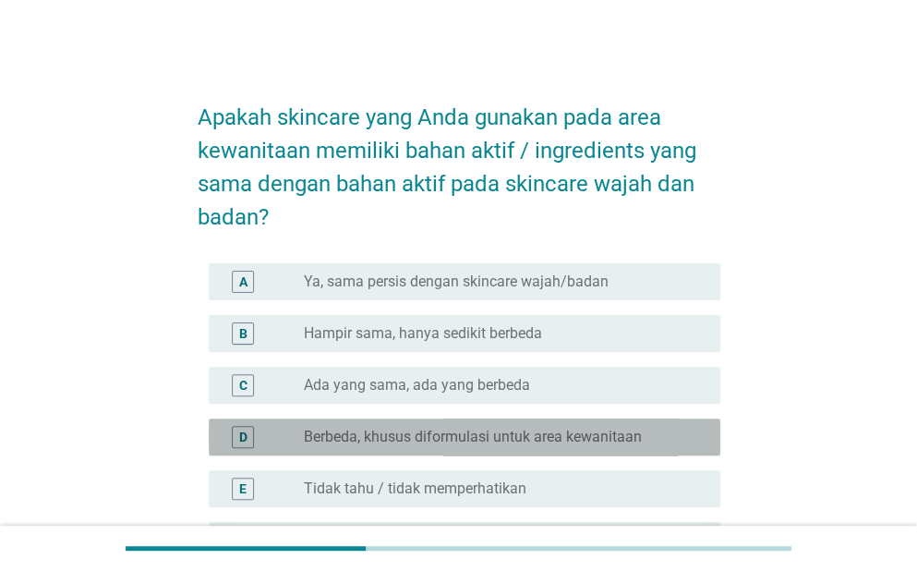
click at [554, 446] on div "radio_button_unchecked Berbeda, khusus diformulasi untuk area kewanitaan" at bounding box center [505, 437] width 402 height 22
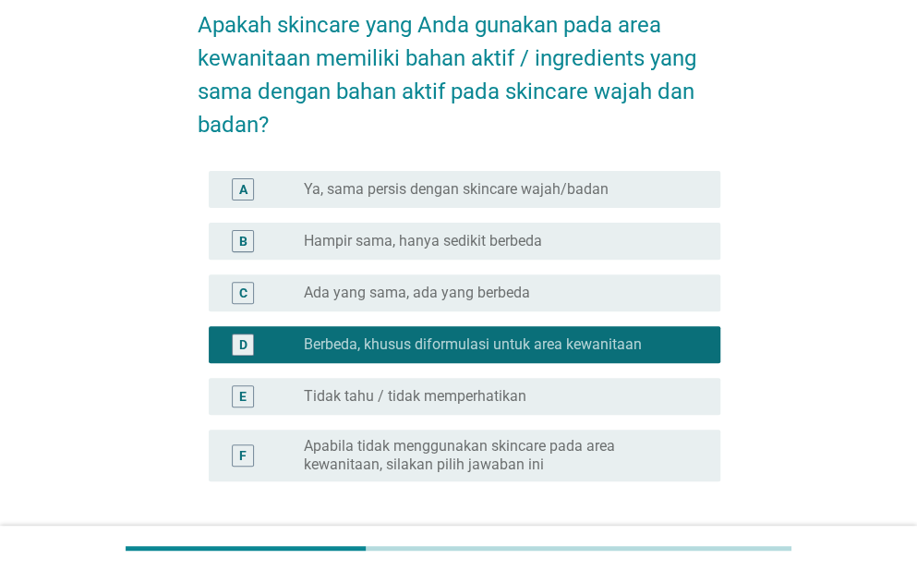
scroll to position [185, 0]
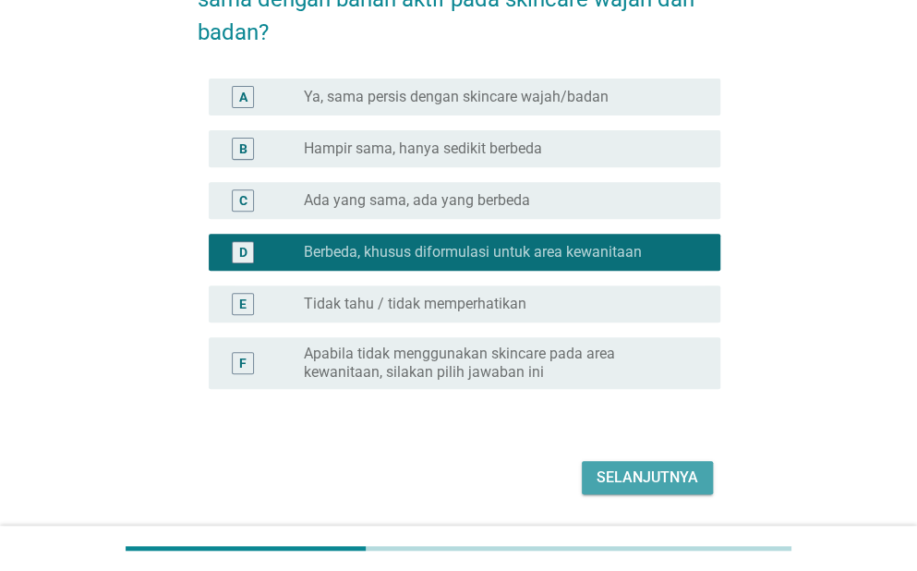
click at [637, 475] on div "Selanjutnya" at bounding box center [647, 477] width 102 height 22
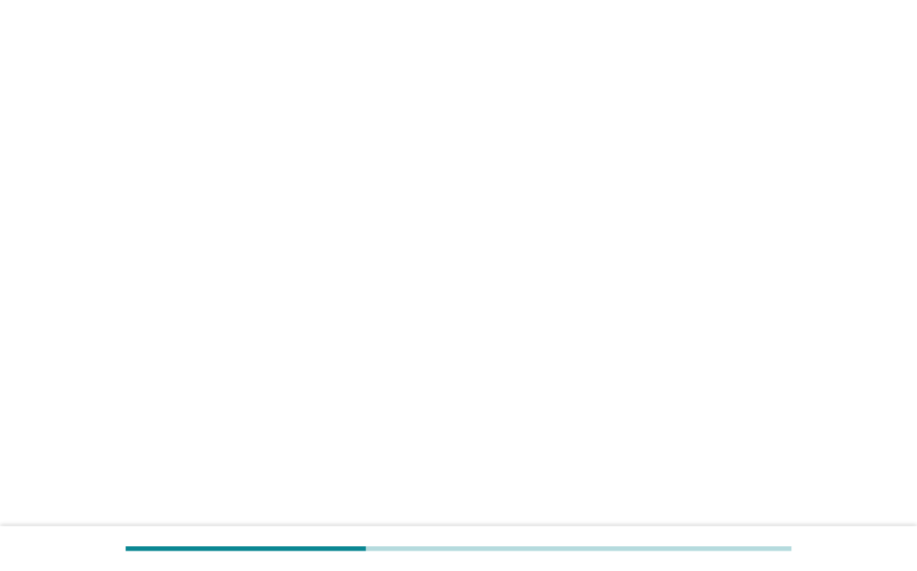
scroll to position [0, 0]
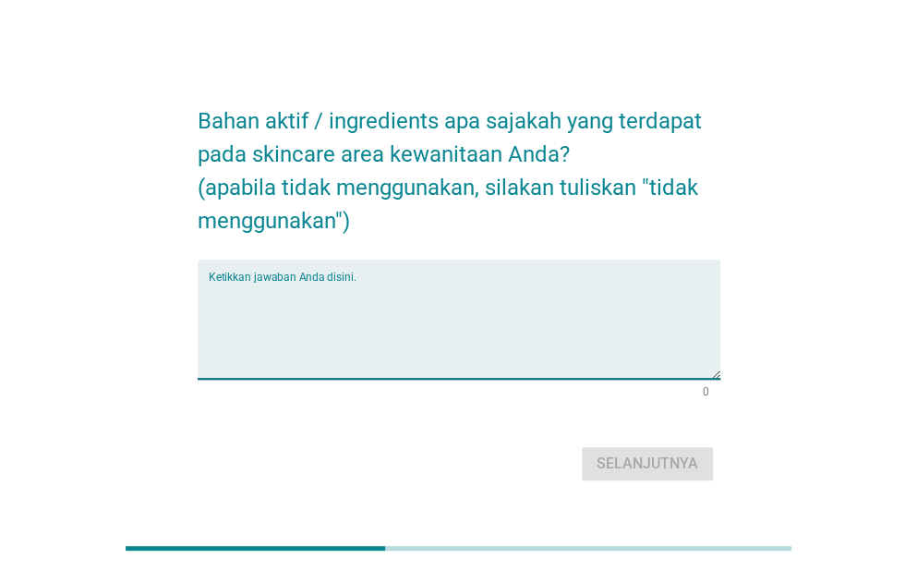
click at [562, 300] on textarea "Ketikkan jawaban Anda disini." at bounding box center [465, 330] width 512 height 97
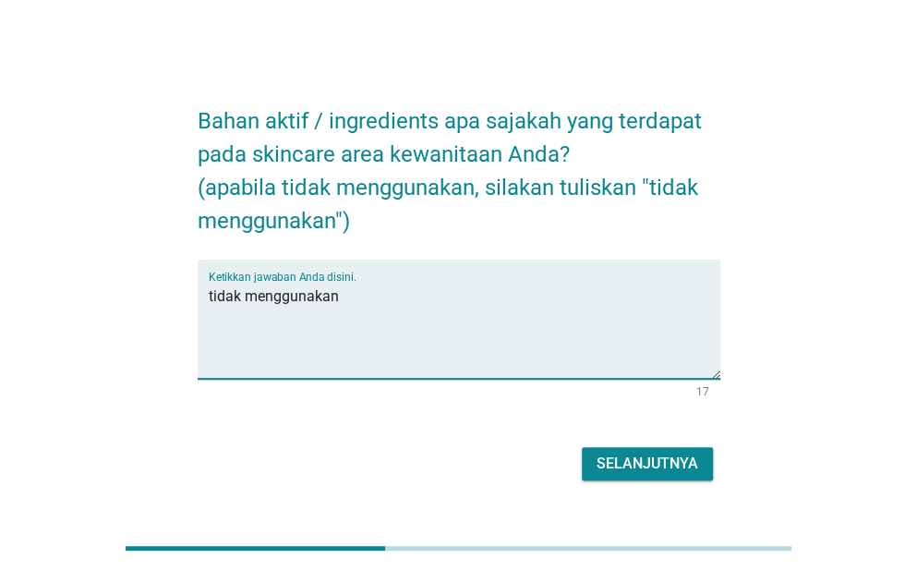
type textarea "tidak menggunakan"
click at [639, 459] on div "Selanjutnya" at bounding box center [647, 463] width 102 height 22
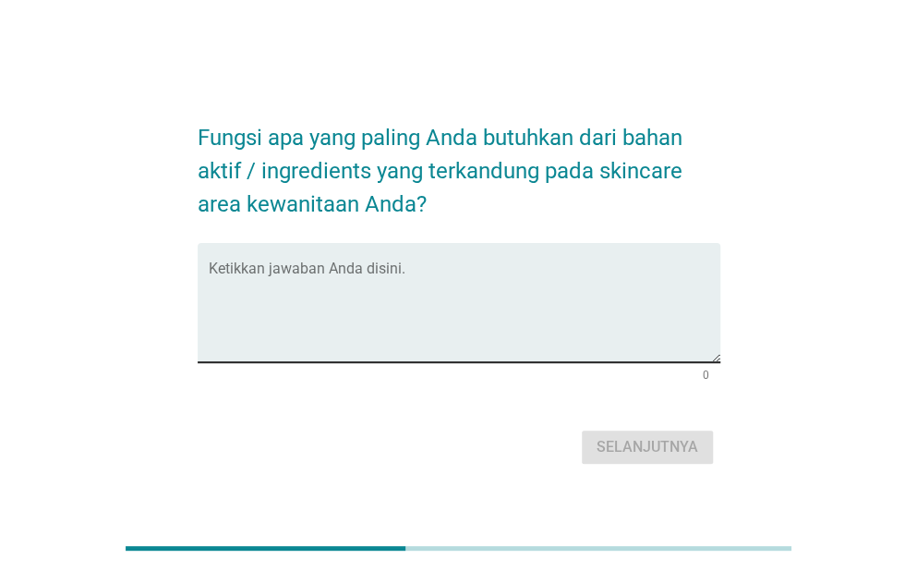
click at [432, 289] on textarea "Ketikkan jawaban Anda disini." at bounding box center [465, 313] width 512 height 97
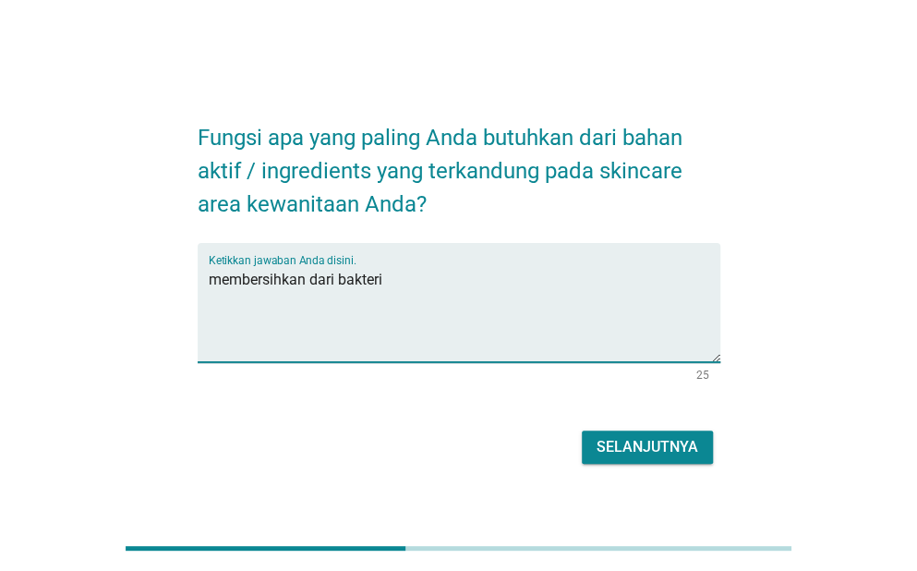
type textarea "membersihkan dari bakteri"
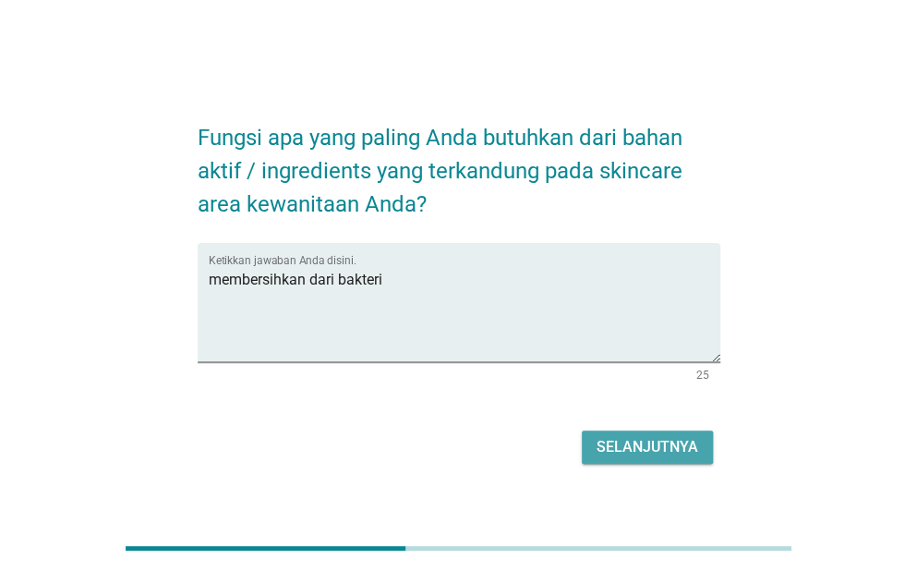
click at [689, 447] on div "Selanjutnya" at bounding box center [647, 447] width 102 height 22
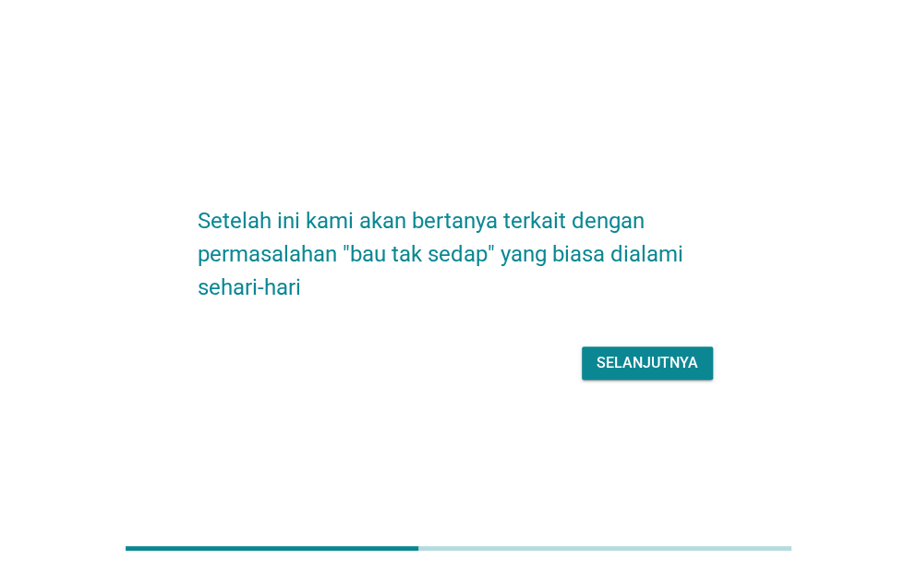
click at [644, 372] on div "Selanjutnya" at bounding box center [647, 363] width 102 height 22
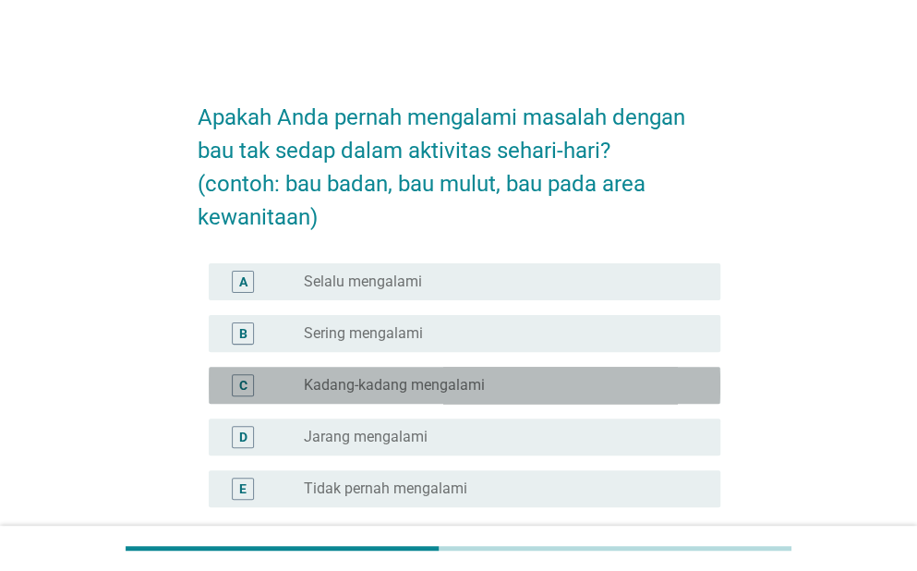
click at [500, 397] on div "C radio_button_unchecked Kadang-kadang mengalami" at bounding box center [465, 385] width 512 height 37
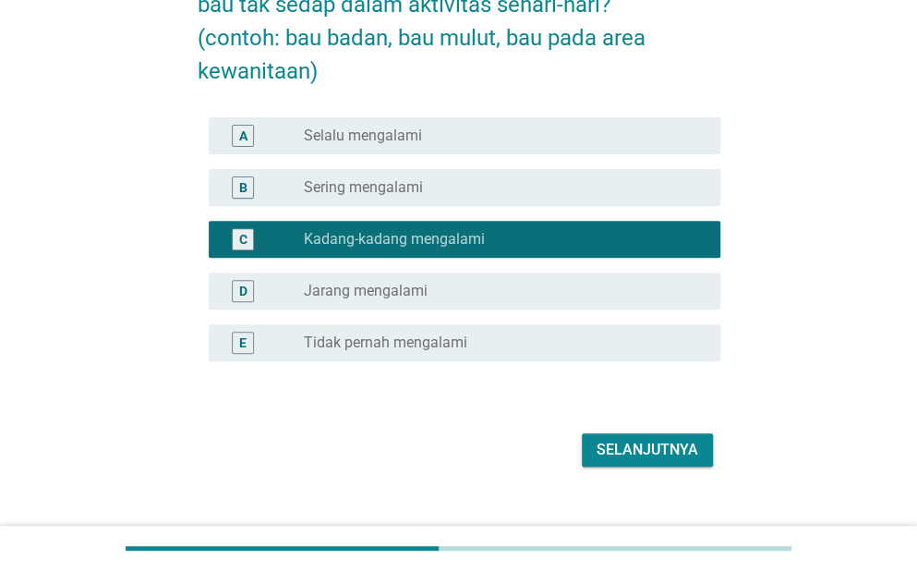
scroll to position [174, 0]
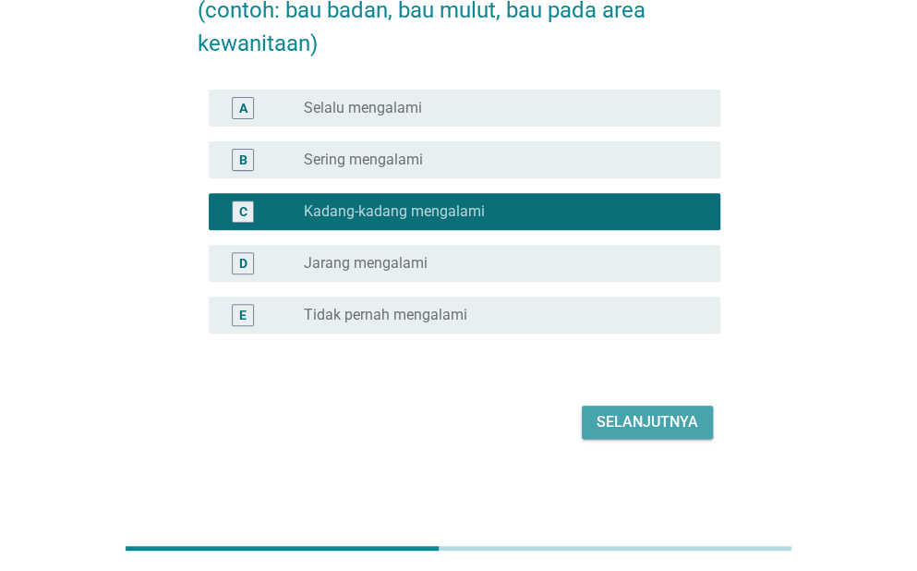
click at [671, 425] on div "Selanjutnya" at bounding box center [647, 422] width 102 height 22
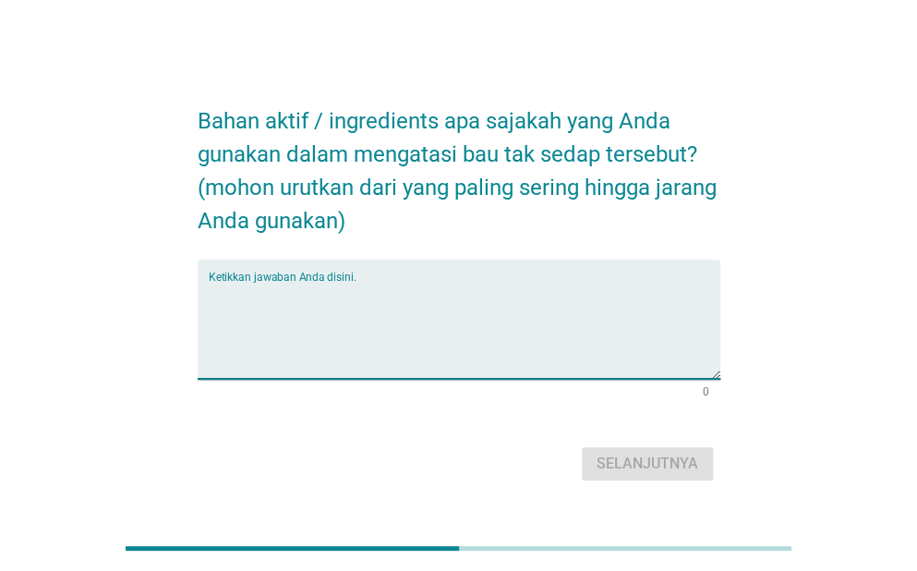
click at [525, 291] on textarea "Ketikkan jawaban Anda disini." at bounding box center [465, 330] width 512 height 97
click at [524, 289] on textarea "Ketikkan jawaban Anda disini." at bounding box center [465, 330] width 512 height 97
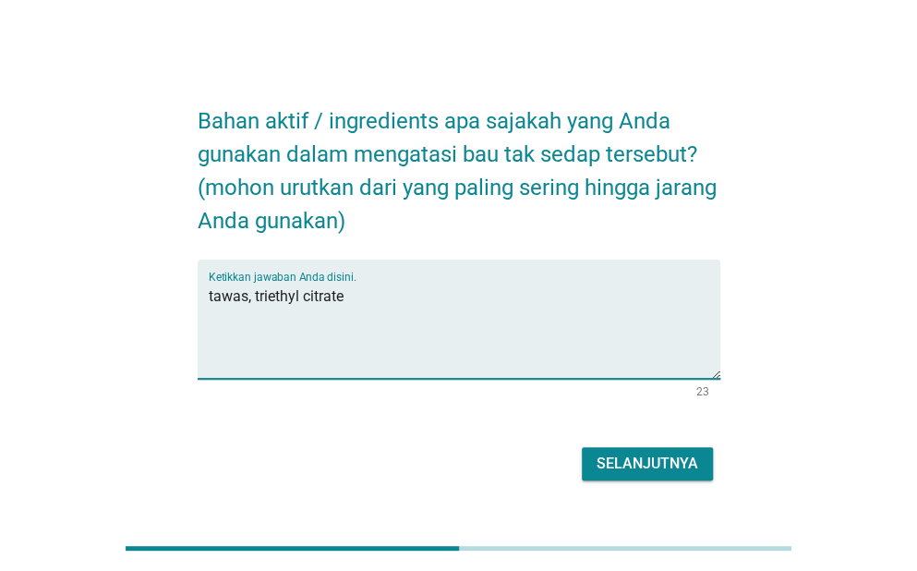
type textarea "tawas, triethyl citrate"
click at [620, 464] on div "Selanjutnya" at bounding box center [647, 463] width 102 height 22
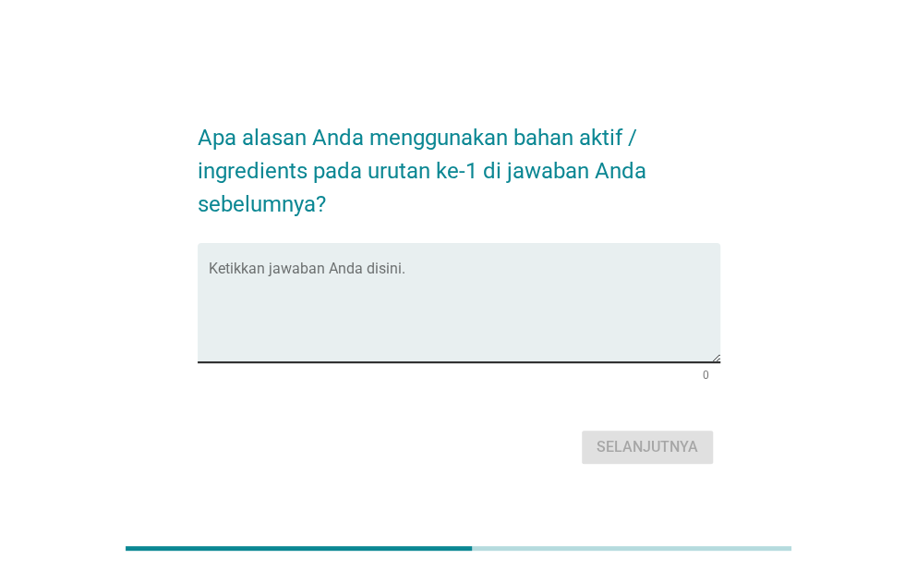
click at [449, 262] on div "Ketikkan jawaban Anda disini." at bounding box center [465, 302] width 512 height 119
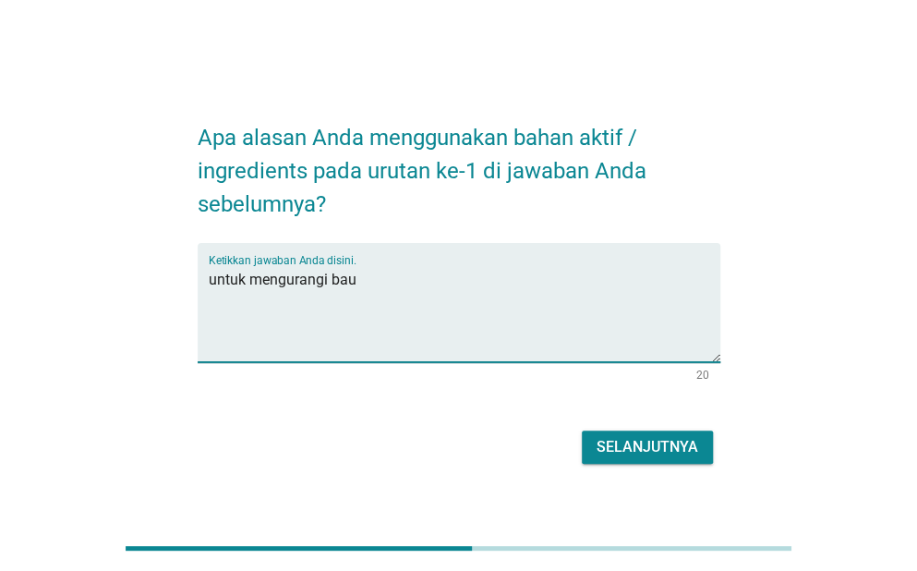
type textarea "untuk mengurangi bau"
click at [624, 448] on div "Selanjutnya" at bounding box center [647, 447] width 102 height 22
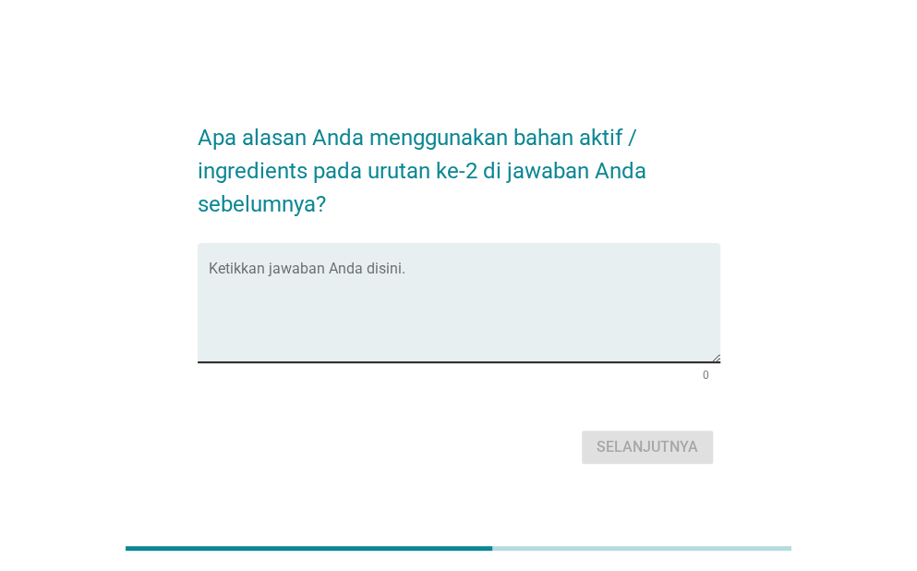
click at [470, 271] on textarea "Ketikkan jawaban Anda disini." at bounding box center [465, 313] width 512 height 97
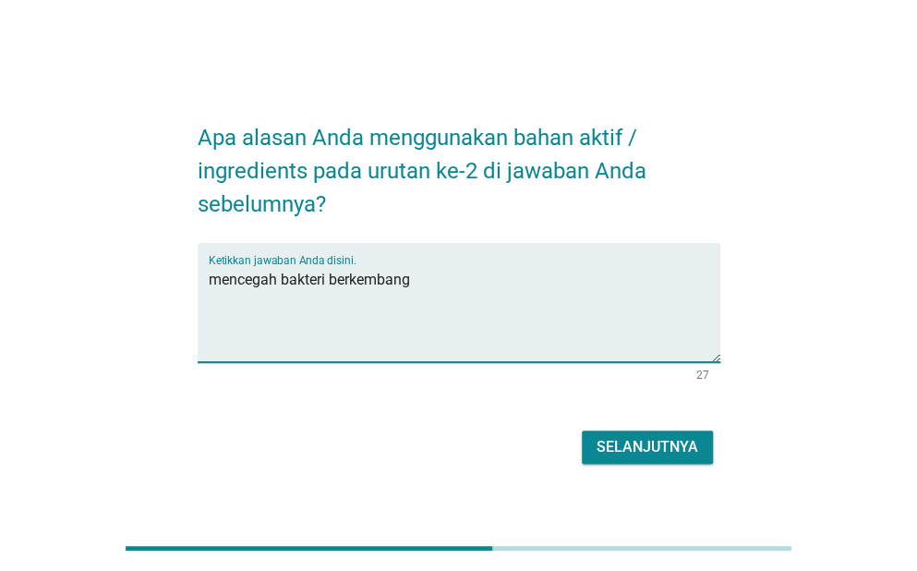
type textarea "mencegah bakteri berkembang"
click at [700, 440] on button "Selanjutnya" at bounding box center [647, 446] width 131 height 33
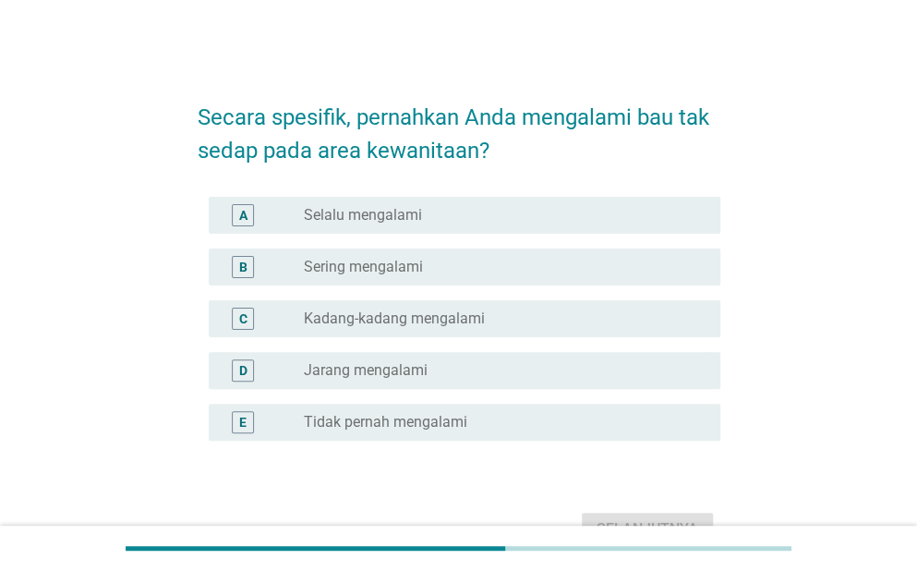
click at [411, 382] on div "D radio_button_unchecked Jarang mengalami" at bounding box center [465, 370] width 512 height 37
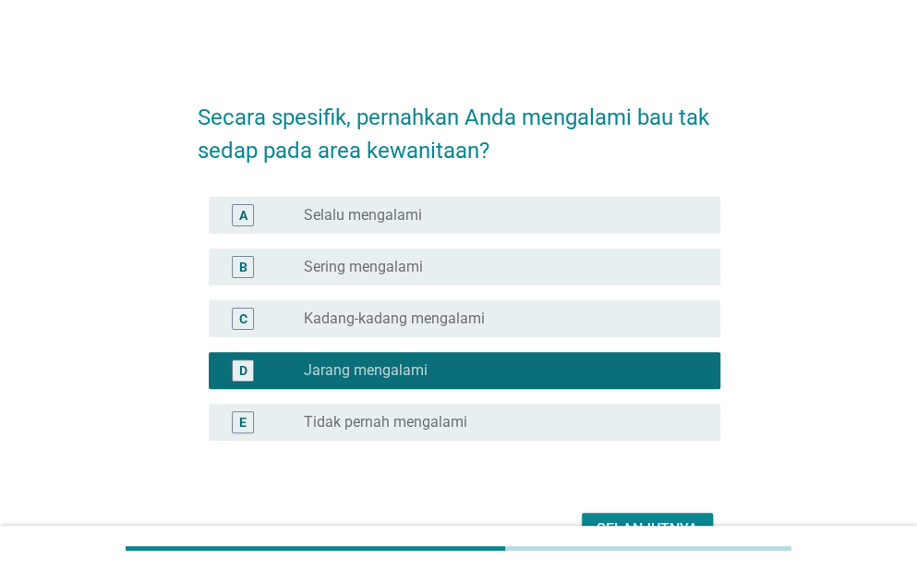
scroll to position [92, 0]
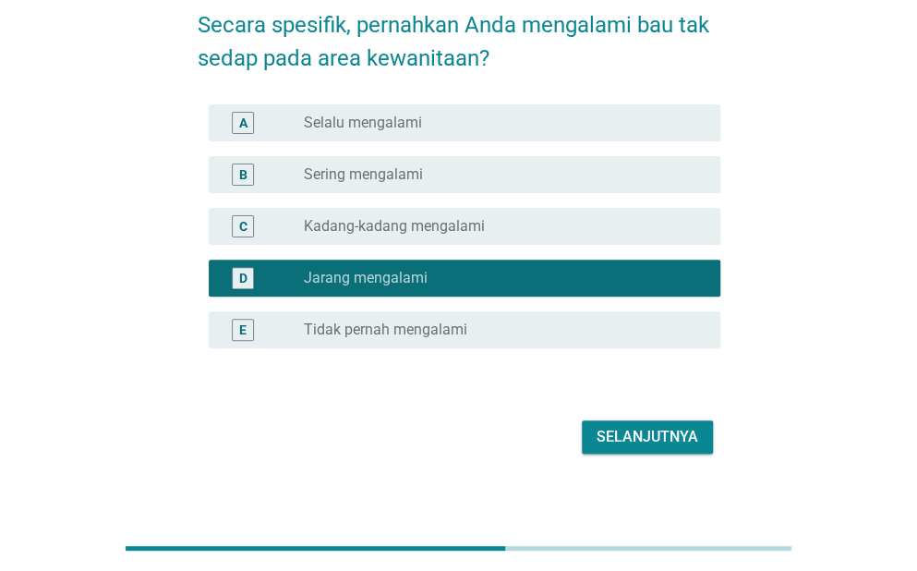
click at [656, 442] on div "Selanjutnya" at bounding box center [647, 437] width 102 height 22
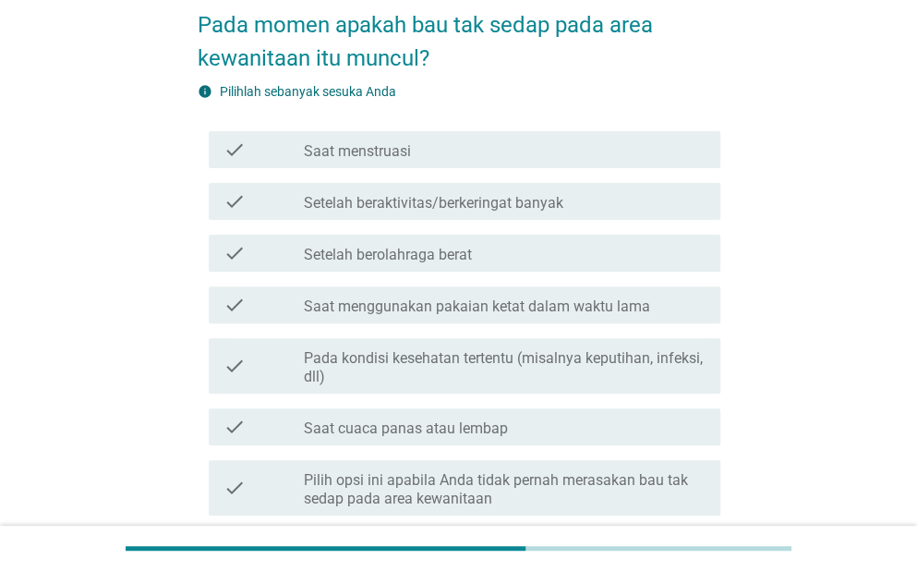
click at [346, 157] on label "Saat menstruasi" at bounding box center [357, 151] width 107 height 18
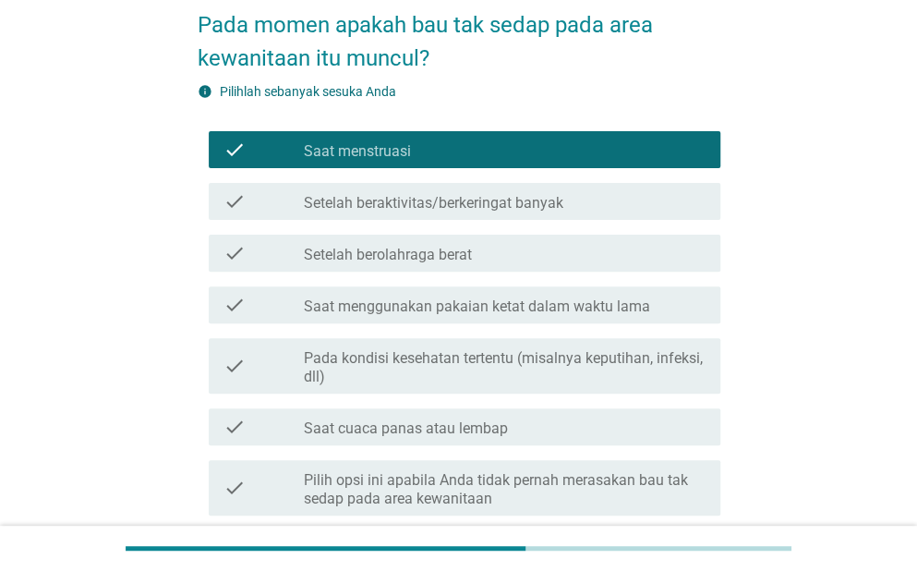
click at [353, 197] on label "Setelah beraktivitas/berkeringat banyak" at bounding box center [433, 203] width 259 height 18
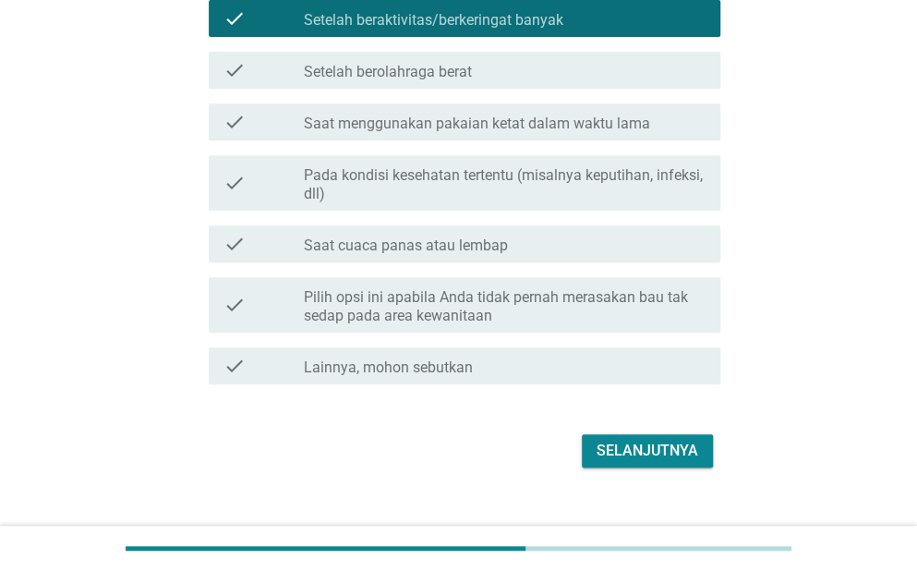
scroll to position [277, 0]
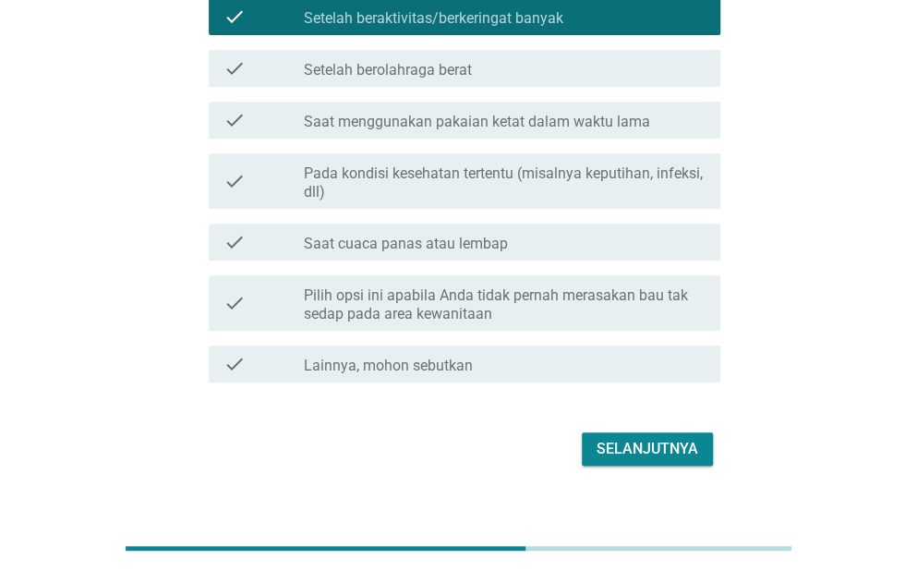
click at [622, 474] on div "Pada momen apakah bau tak sedap pada area kewanitaan itu muncul? info Pilihlah …" at bounding box center [459, 137] width 552 height 695
click at [619, 464] on button "Selanjutnya" at bounding box center [647, 448] width 131 height 33
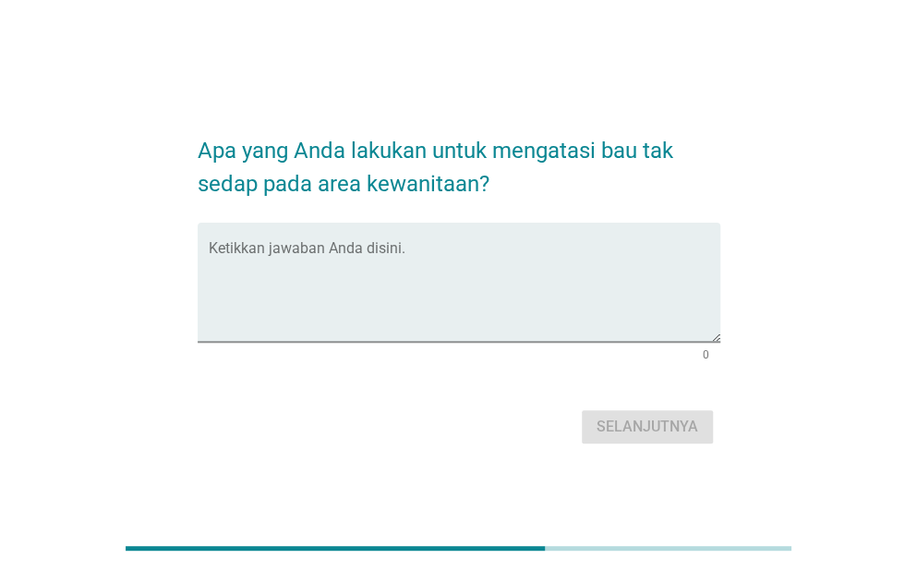
scroll to position [0, 0]
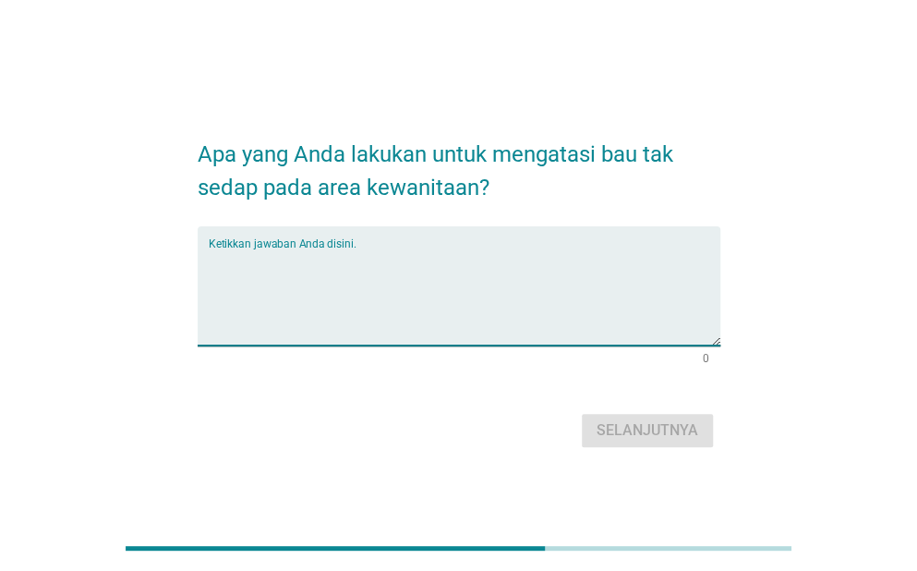
click at [440, 252] on textarea "Ketikkan jawaban Anda disini." at bounding box center [465, 296] width 512 height 97
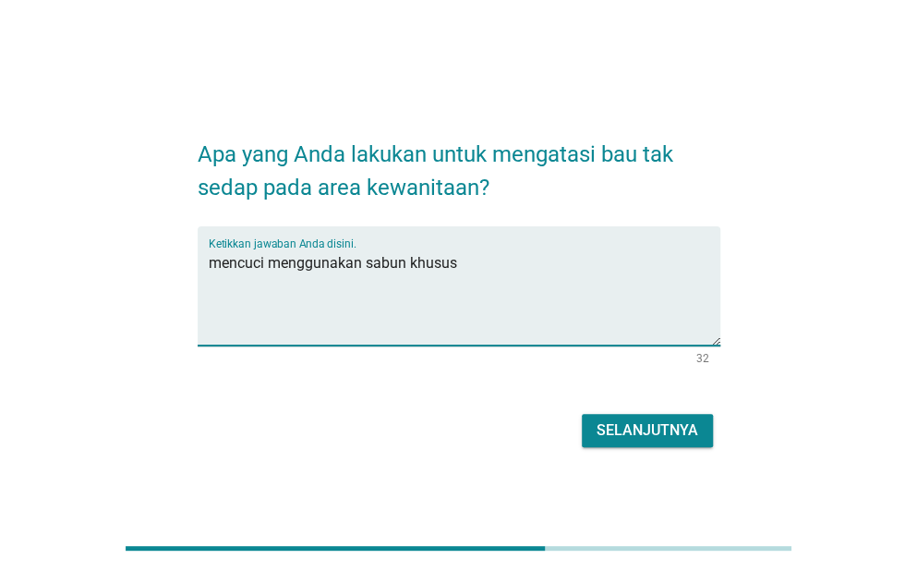
type textarea "mencuci menggunakan sabun khusus"
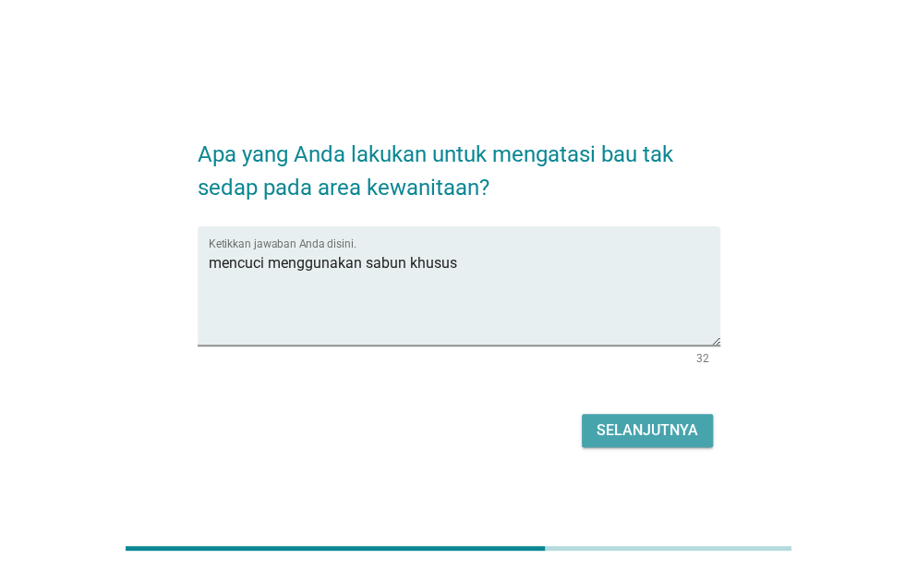
click at [657, 419] on div "Selanjutnya" at bounding box center [647, 430] width 102 height 22
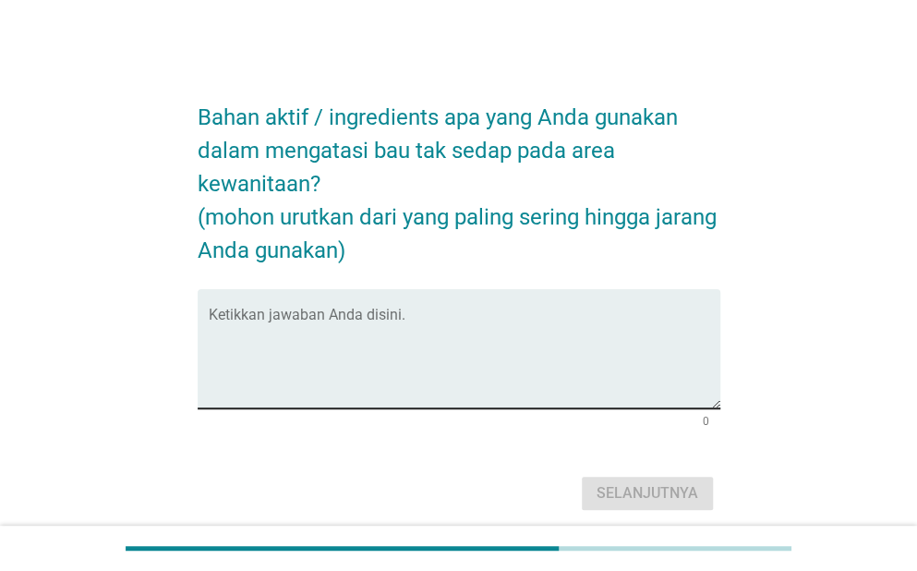
click at [569, 307] on div "Ketikkan jawaban Anda disini." at bounding box center [465, 348] width 512 height 119
paste textarea "[MEDICAL_DATA]"
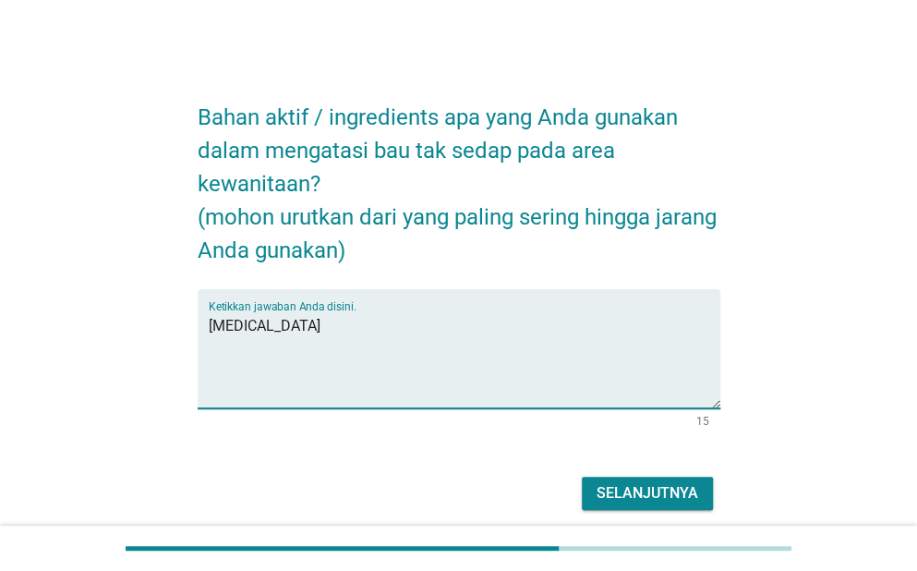
type textarea "[MEDICAL_DATA]"
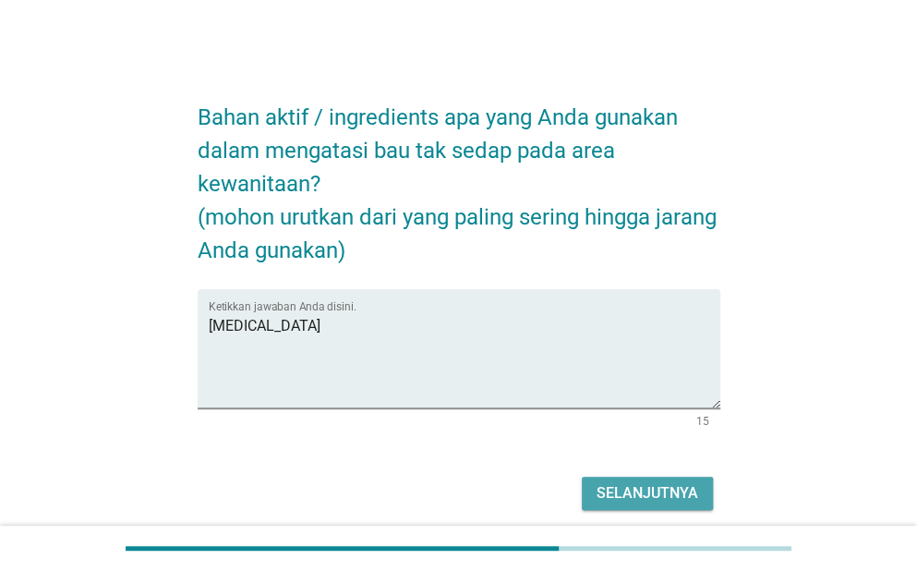
click at [704, 486] on button "Selanjutnya" at bounding box center [647, 492] width 131 height 33
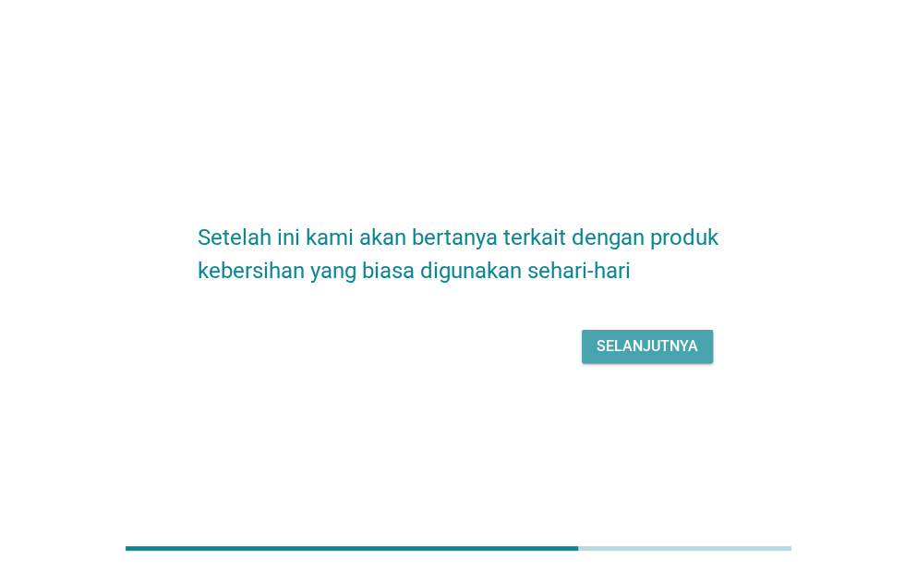
click at [659, 344] on div "Selanjutnya" at bounding box center [647, 346] width 102 height 22
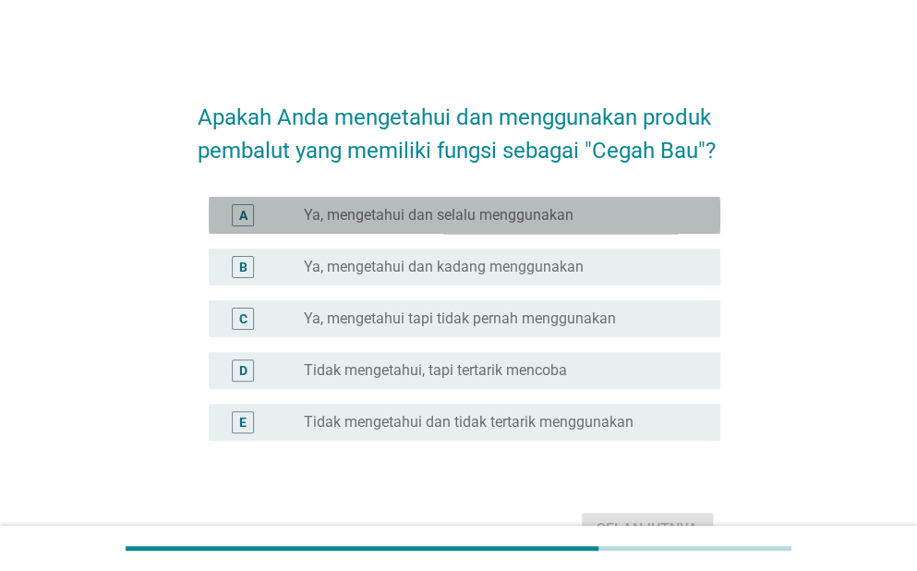
click at [548, 216] on label "Ya, mengetahui dan selalu menggunakan" at bounding box center [439, 215] width 270 height 18
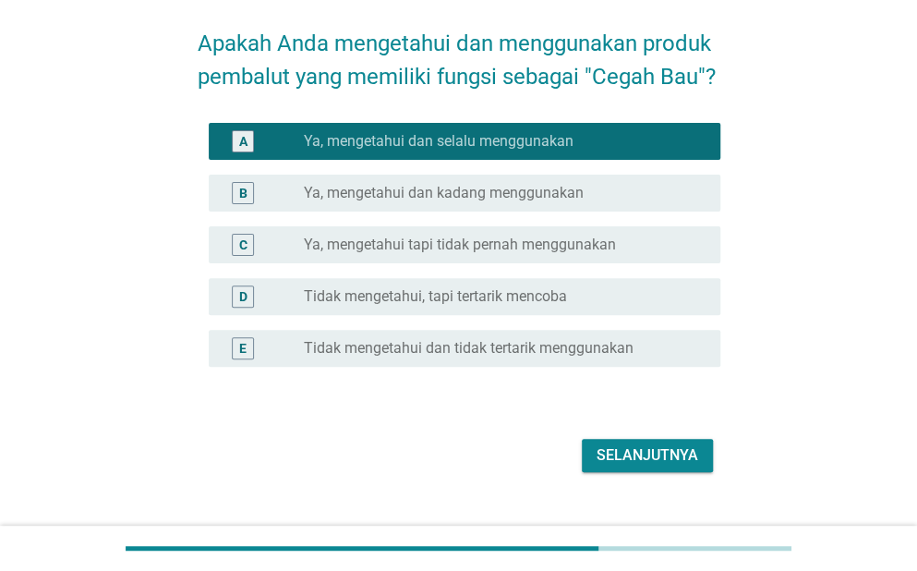
scroll to position [107, 0]
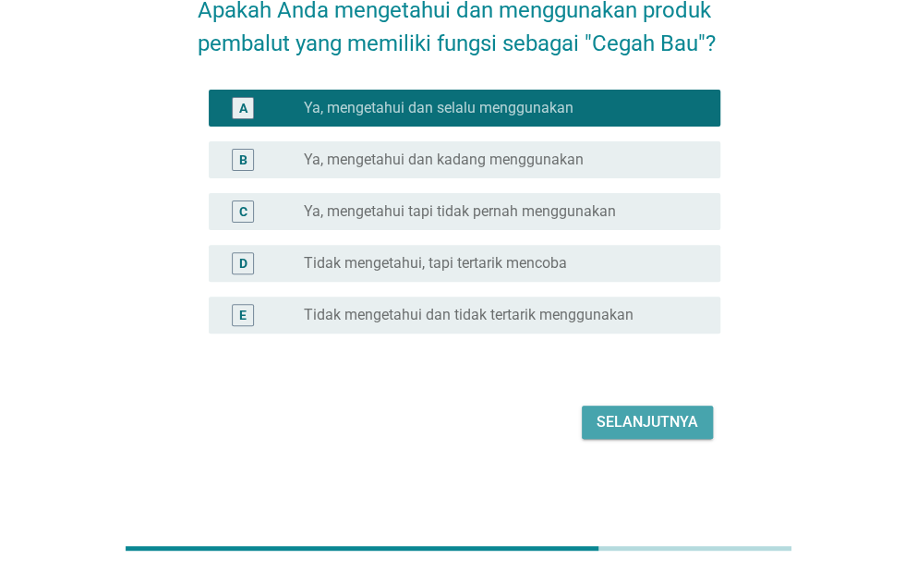
click at [657, 429] on div "Selanjutnya" at bounding box center [647, 422] width 102 height 22
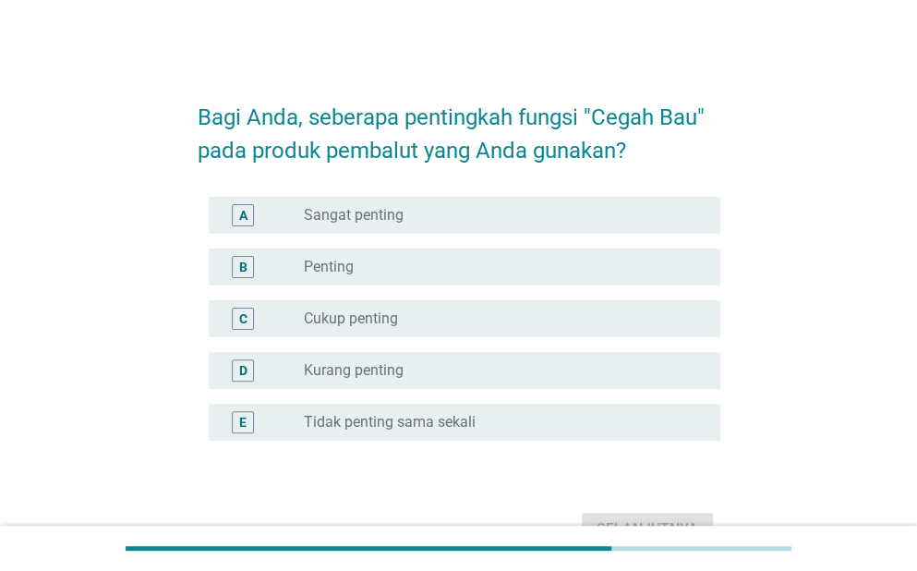
click at [484, 222] on div "radio_button_unchecked Sangat penting" at bounding box center [497, 215] width 387 height 18
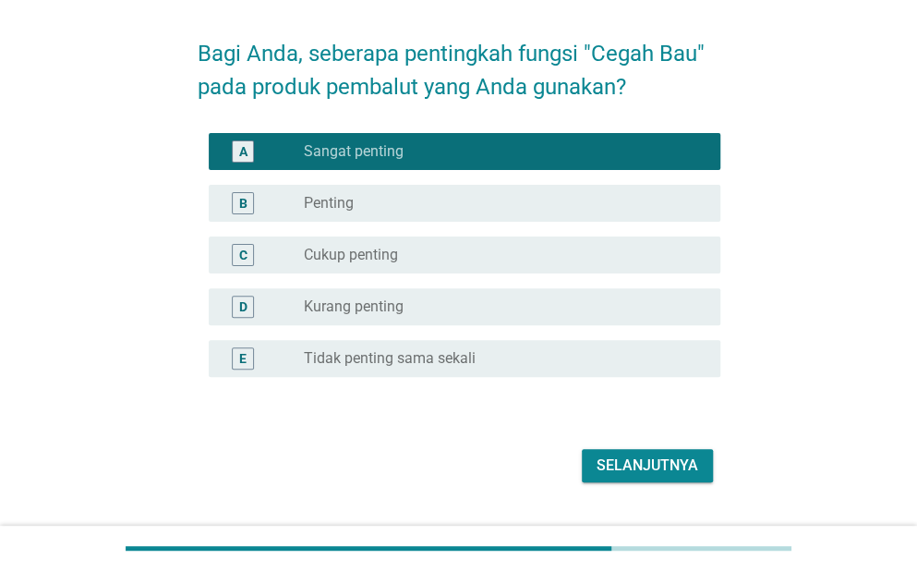
scroll to position [92, 0]
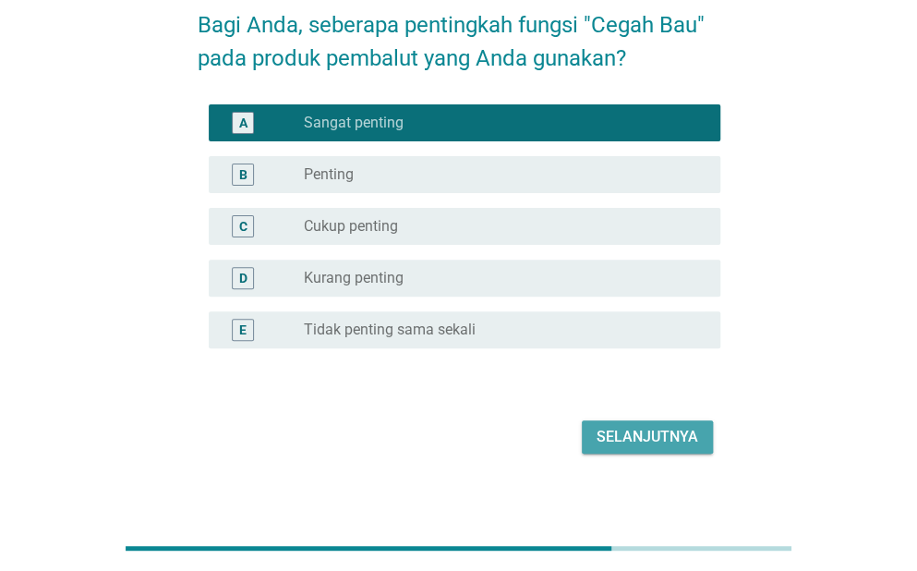
click at [675, 428] on div "Selanjutnya" at bounding box center [647, 437] width 102 height 22
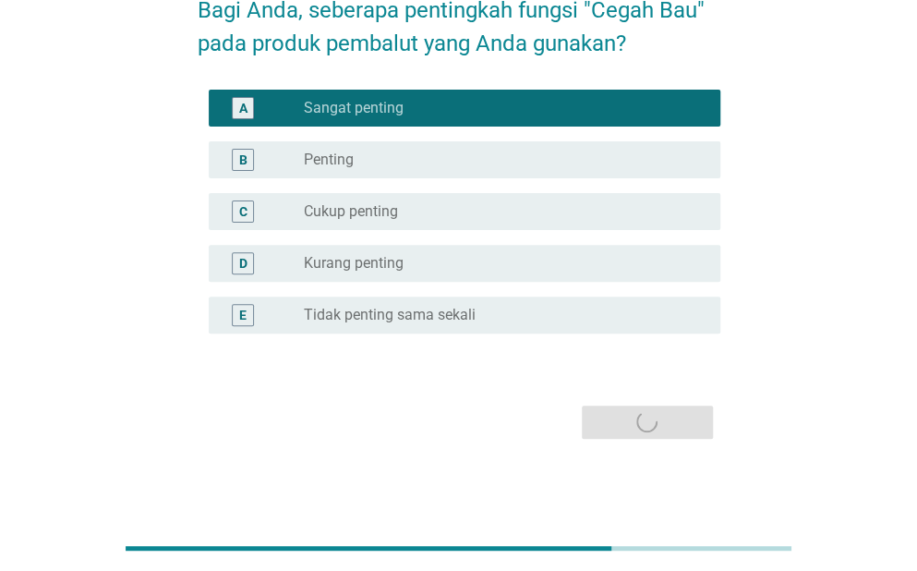
scroll to position [0, 0]
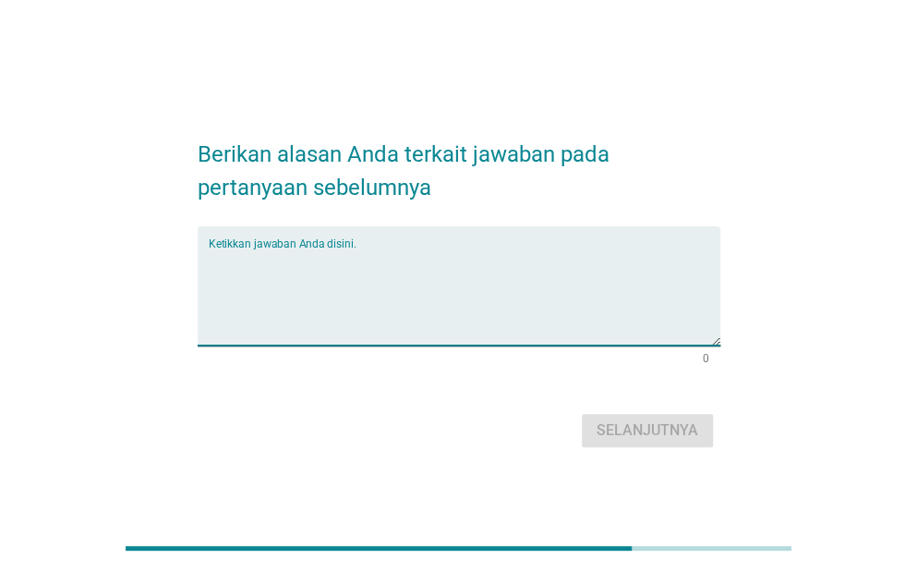
click at [492, 255] on textarea "Ketikkan jawaban Anda disini." at bounding box center [465, 296] width 512 height 97
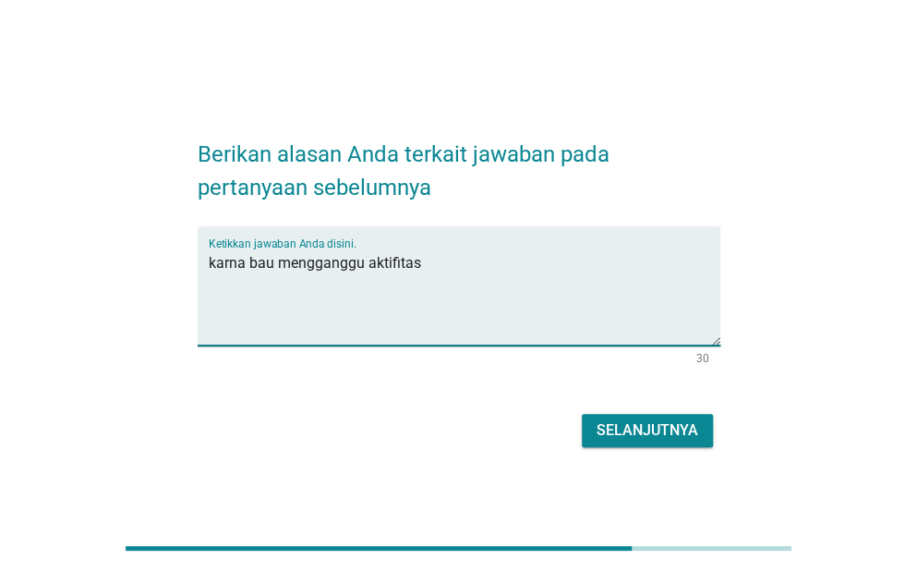
click at [281, 260] on textarea "karna bau mengganggu aktifitas" at bounding box center [465, 296] width 512 height 97
type textarea "karna bau dapat mengganggu aktifitas"
click at [647, 440] on button "Selanjutnya" at bounding box center [647, 430] width 131 height 33
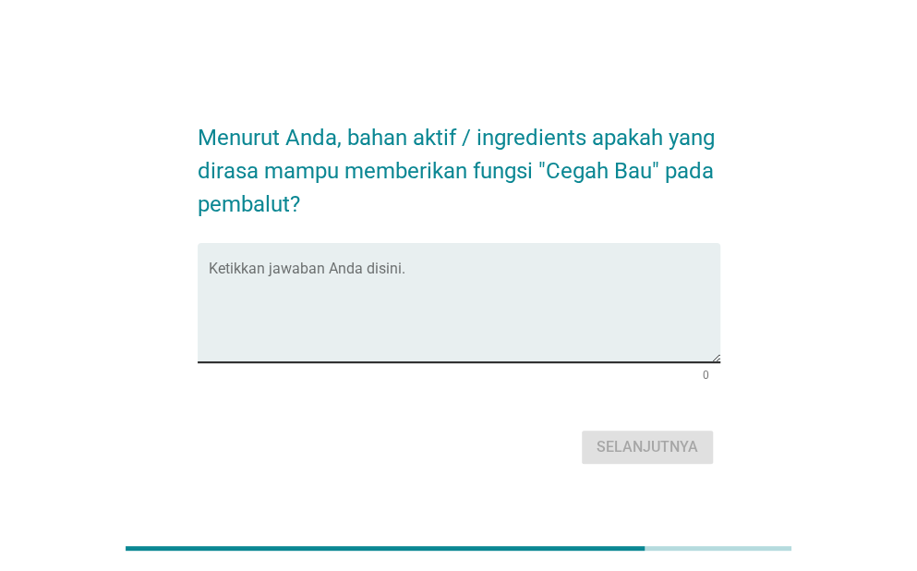
click at [541, 244] on div "Ketikkan jawaban Anda disini." at bounding box center [465, 302] width 512 height 119
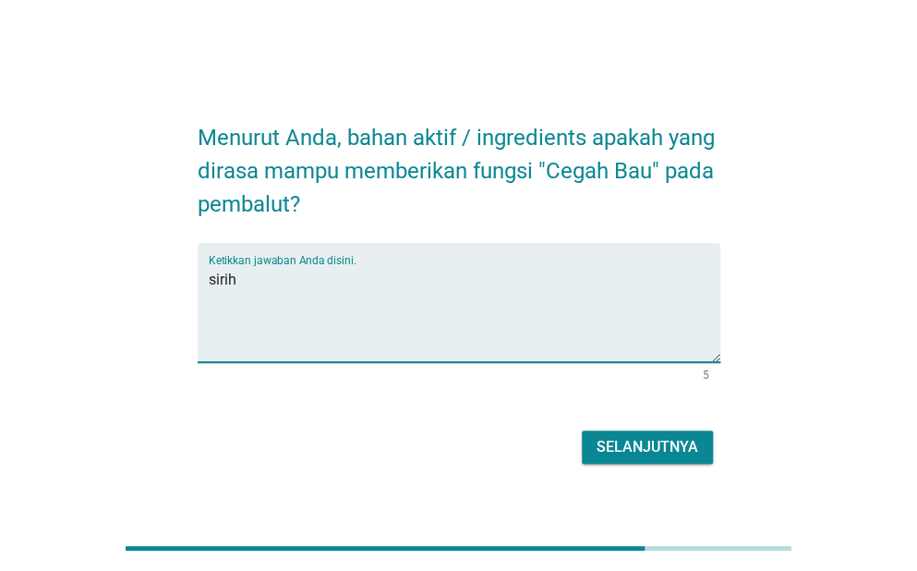
type textarea "sirih"
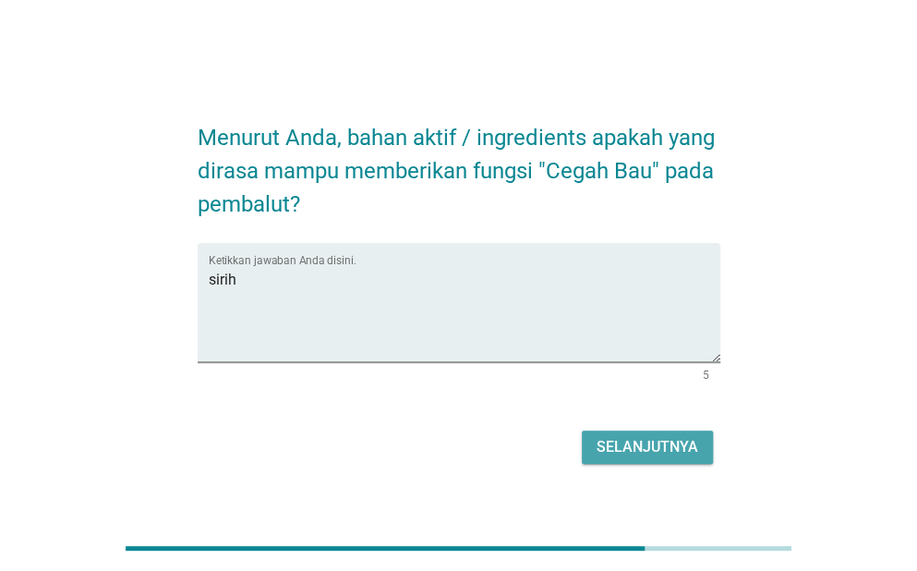
click at [673, 461] on button "Selanjutnya" at bounding box center [647, 446] width 131 height 33
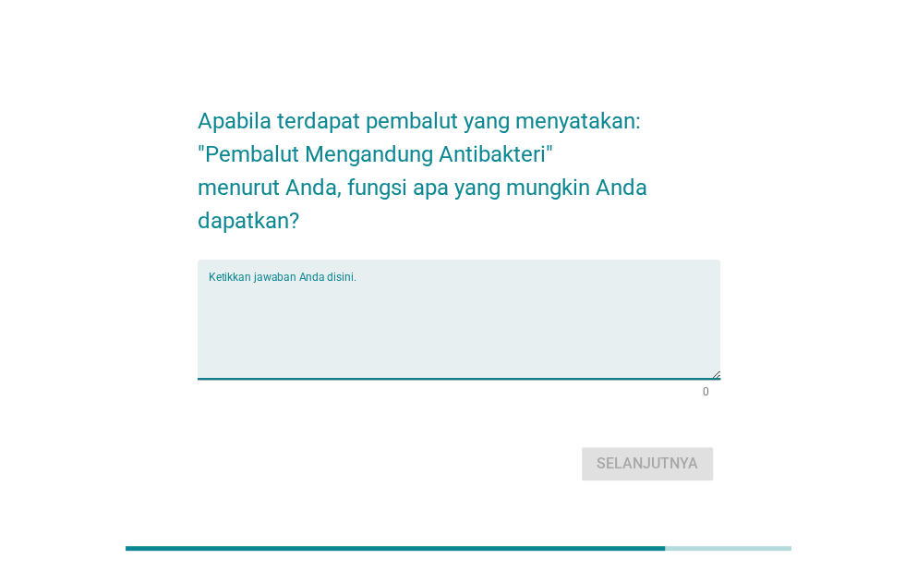
click at [287, 283] on textarea "Ketikkan jawaban Anda disini." at bounding box center [465, 330] width 512 height 97
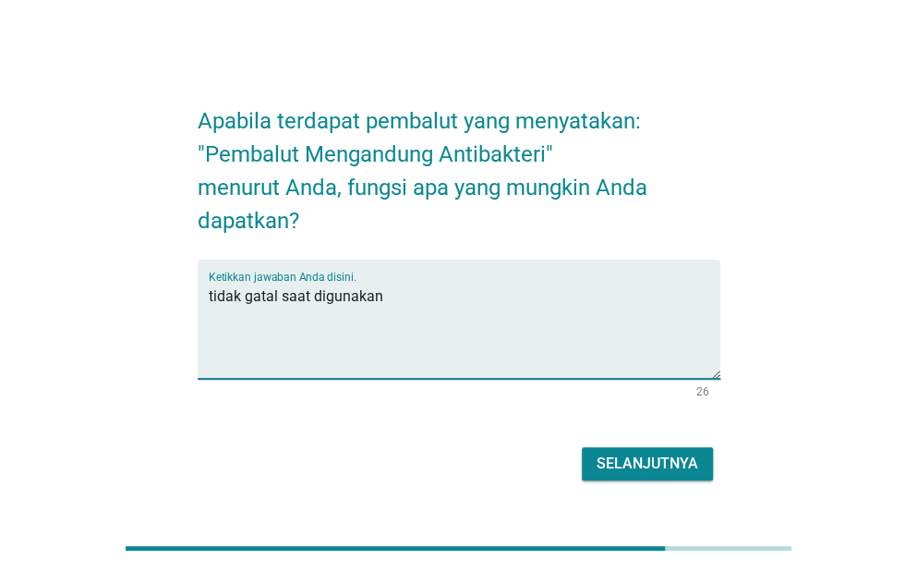
type textarea "tidak gatal saat digunakan"
click at [654, 466] on div "Selanjutnya" at bounding box center [647, 463] width 102 height 22
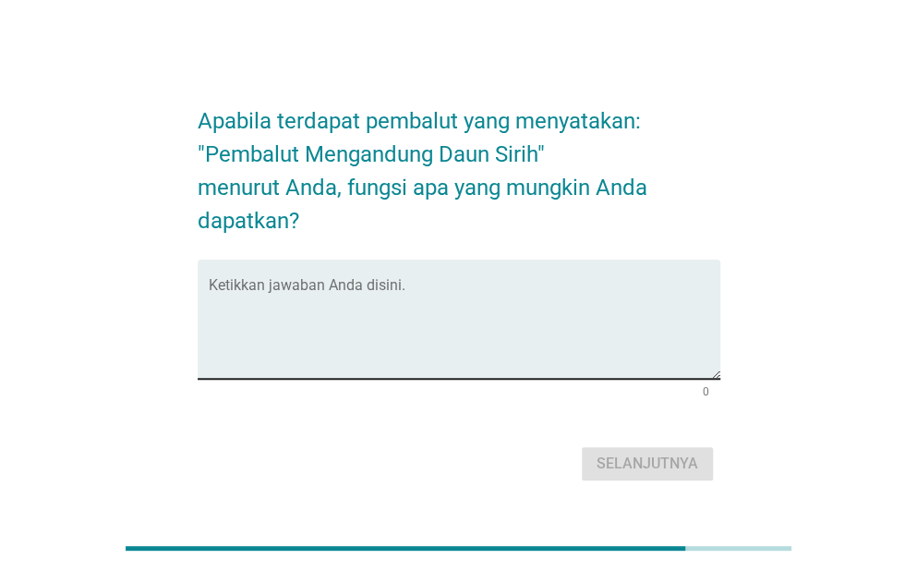
click at [374, 283] on textarea "Ketikkan jawaban Anda disini." at bounding box center [465, 330] width 512 height 97
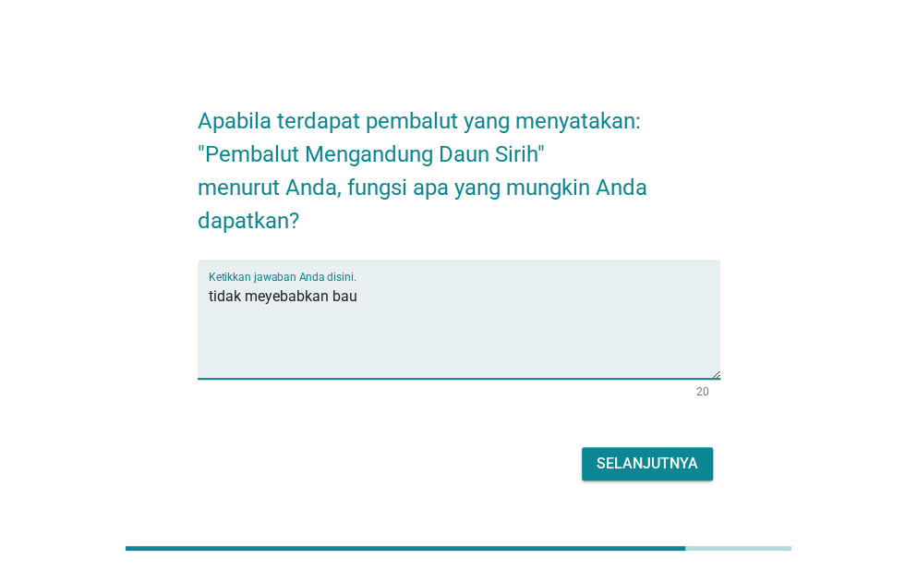
type textarea "tidak meyebabkan bau"
click at [664, 464] on div "Selanjutnya" at bounding box center [647, 463] width 102 height 22
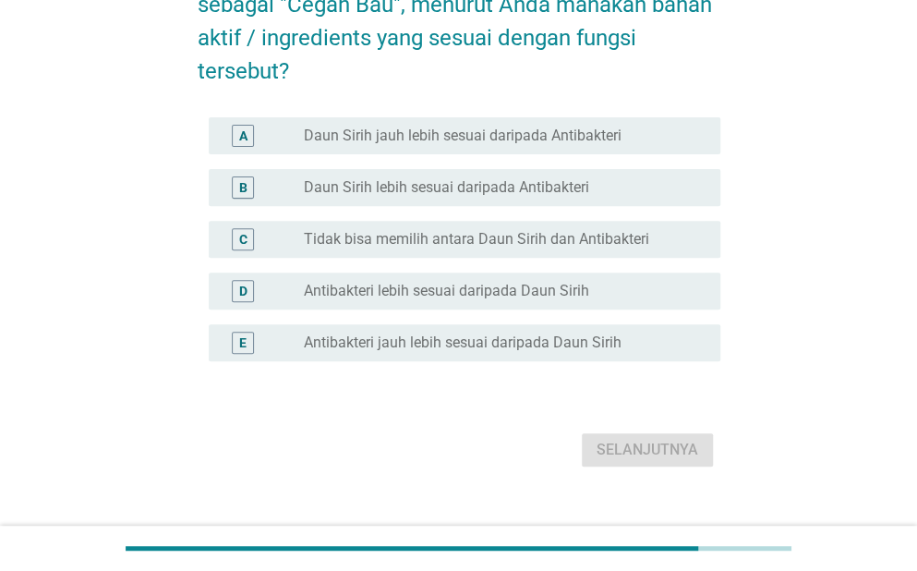
scroll to position [174, 0]
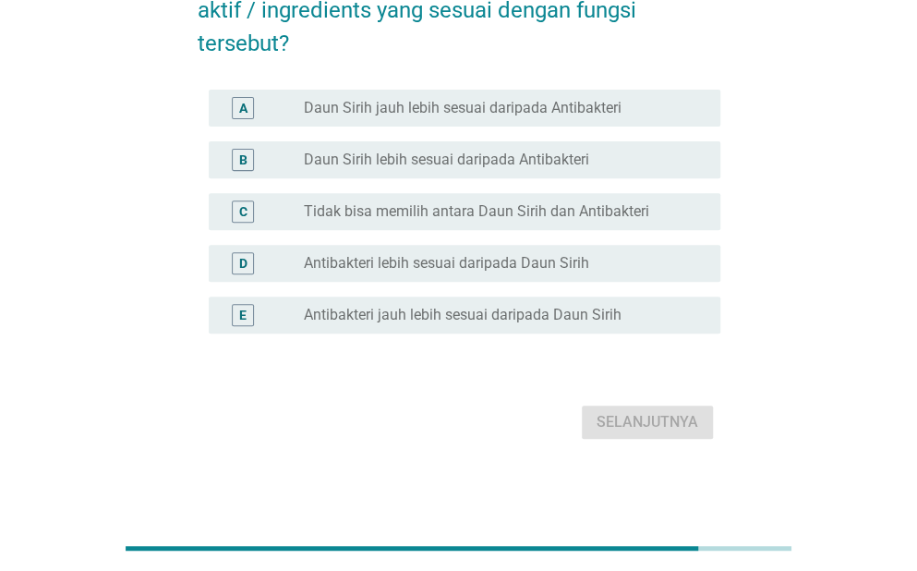
click at [624, 206] on label "Tidak bisa memilih antara Daun Sirih dan Antibakteri" at bounding box center [476, 211] width 345 height 18
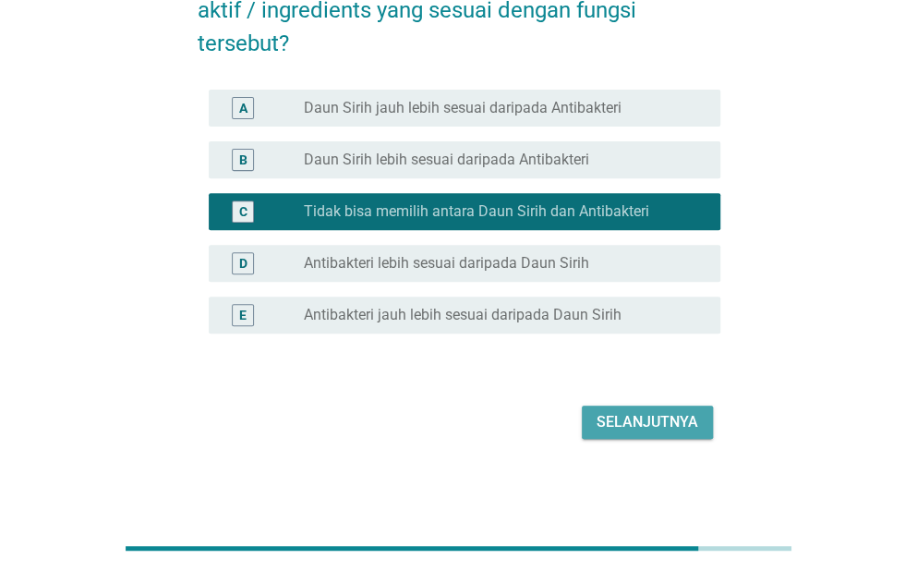
click at [632, 436] on button "Selanjutnya" at bounding box center [647, 421] width 131 height 33
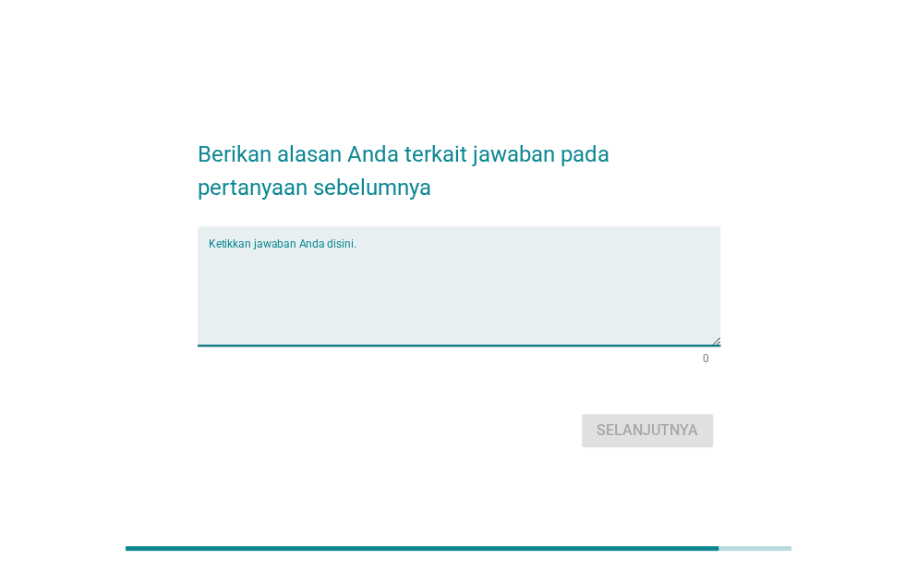
click at [410, 266] on textarea "Ketikkan jawaban Anda disini." at bounding box center [465, 296] width 512 height 97
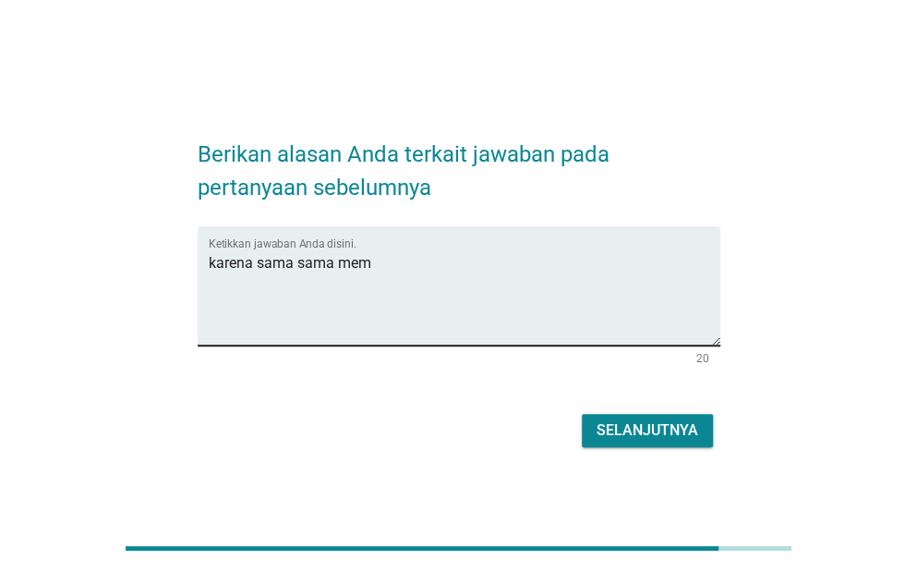
click at [476, 278] on textarea "karena sama sama mem" at bounding box center [465, 296] width 512 height 97
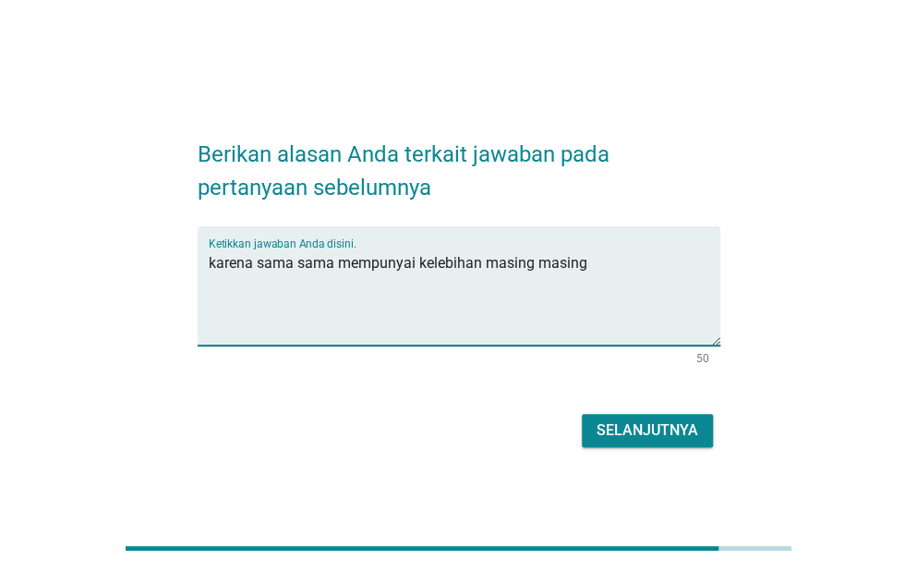
type textarea "karena sama sama mempunyai kelebihan masing masing"
click at [602, 416] on button "Selanjutnya" at bounding box center [647, 430] width 131 height 33
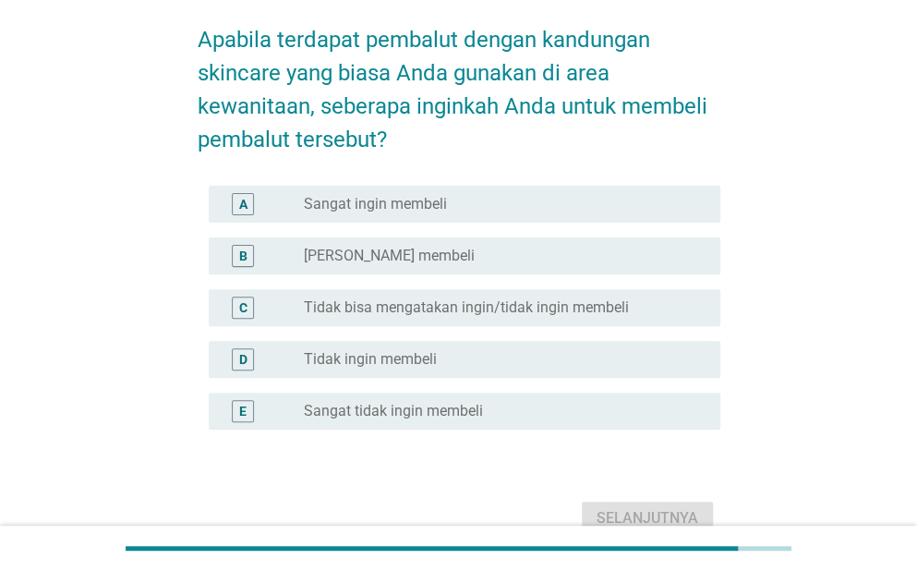
scroll to position [92, 0]
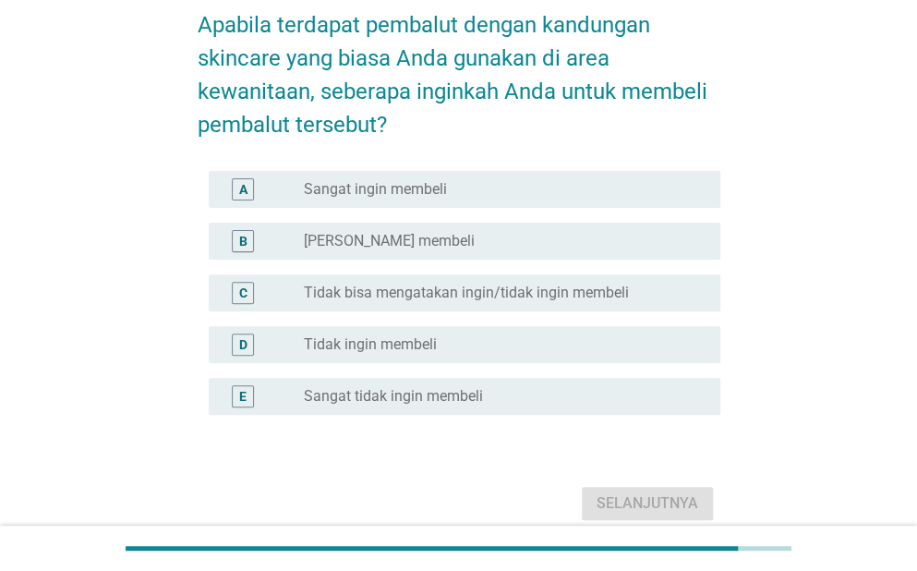
click at [407, 247] on div "radio_button_unchecked Ingin membeli" at bounding box center [497, 241] width 387 height 18
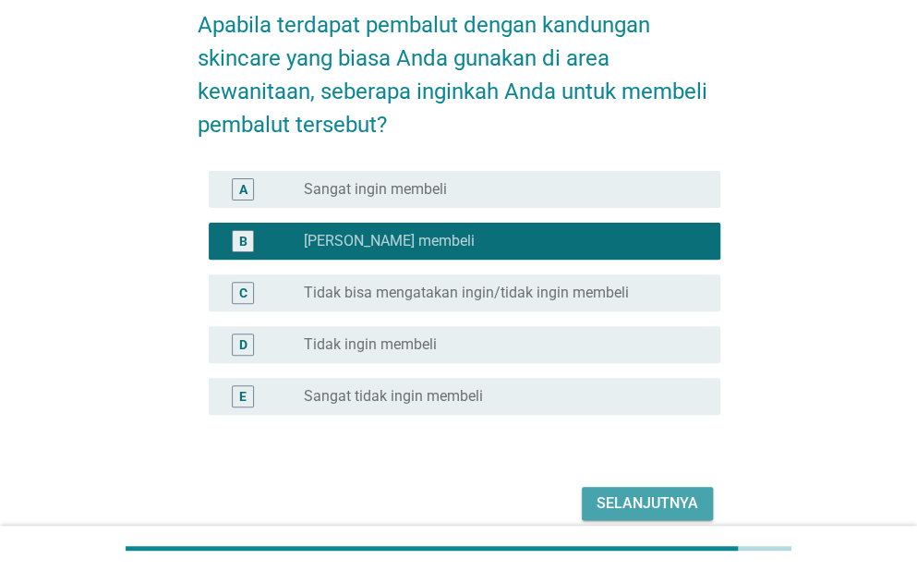
click at [620, 500] on div "Selanjutnya" at bounding box center [647, 503] width 102 height 22
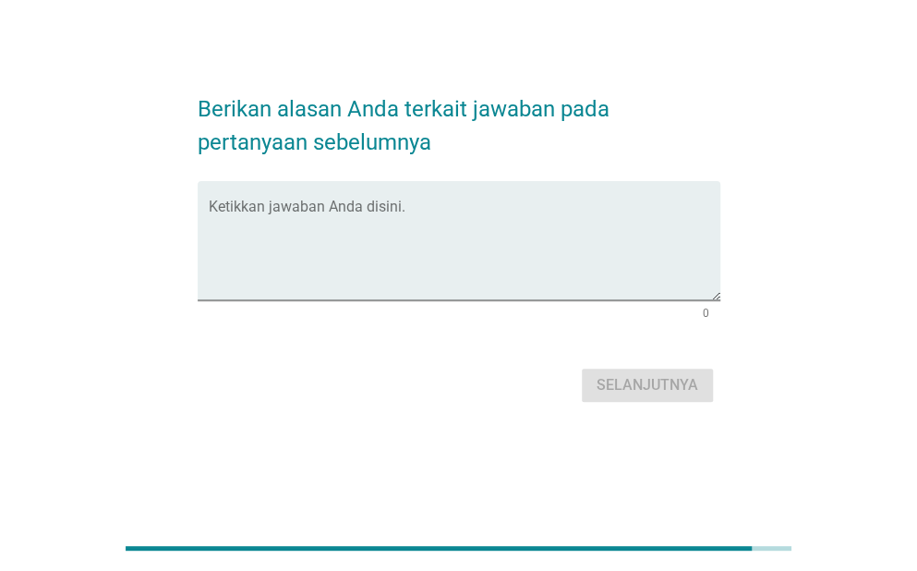
scroll to position [0, 0]
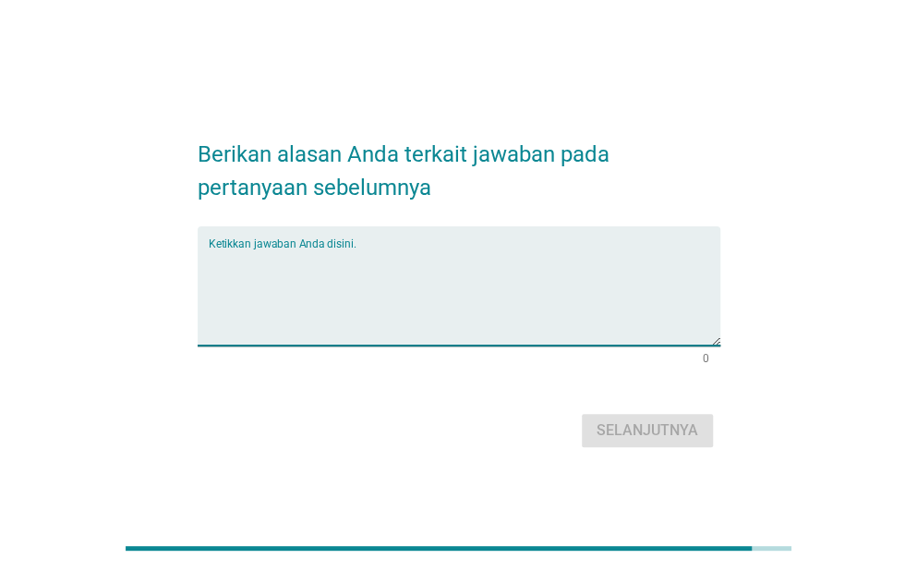
click at [364, 260] on textarea "Ketikkan jawaban Anda disini." at bounding box center [465, 296] width 512 height 97
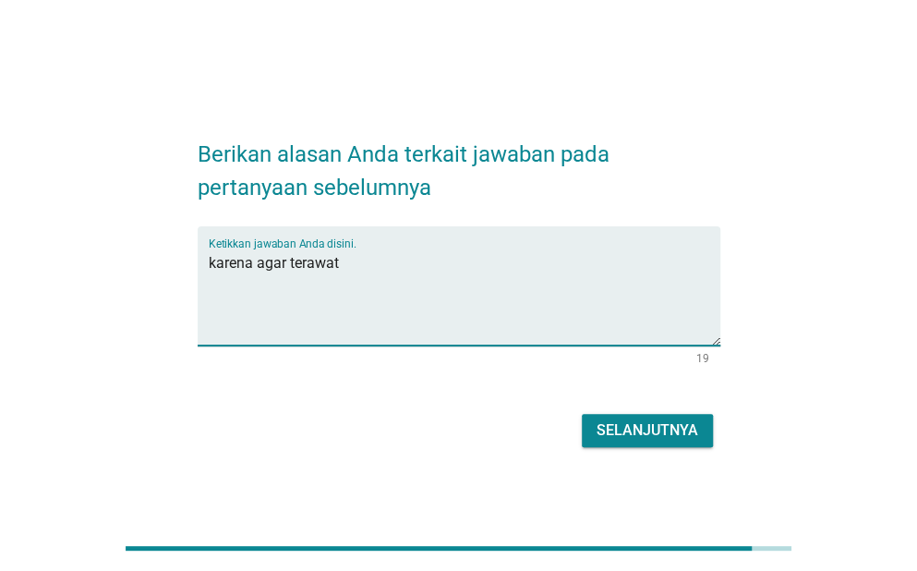
type textarea "karena agar terawat"
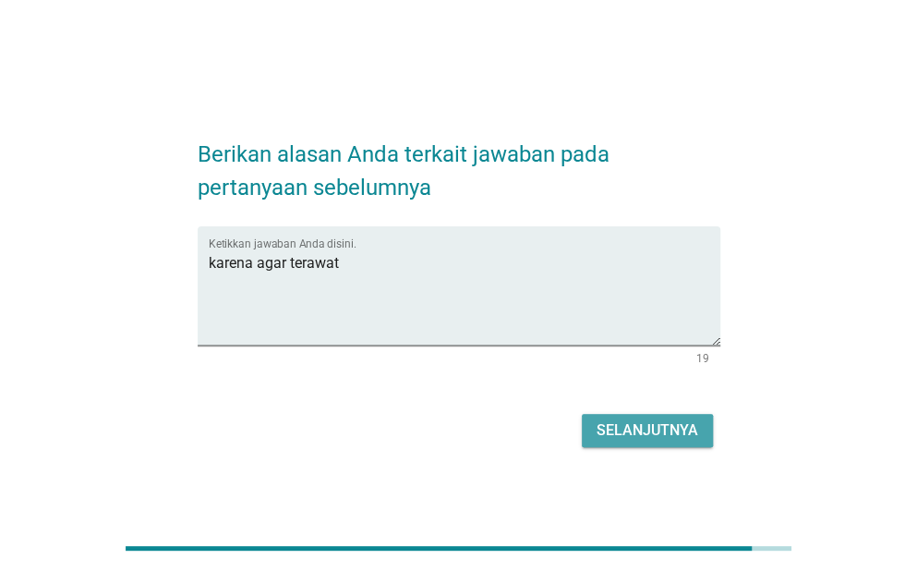
click at [597, 431] on div "Selanjutnya" at bounding box center [647, 430] width 102 height 22
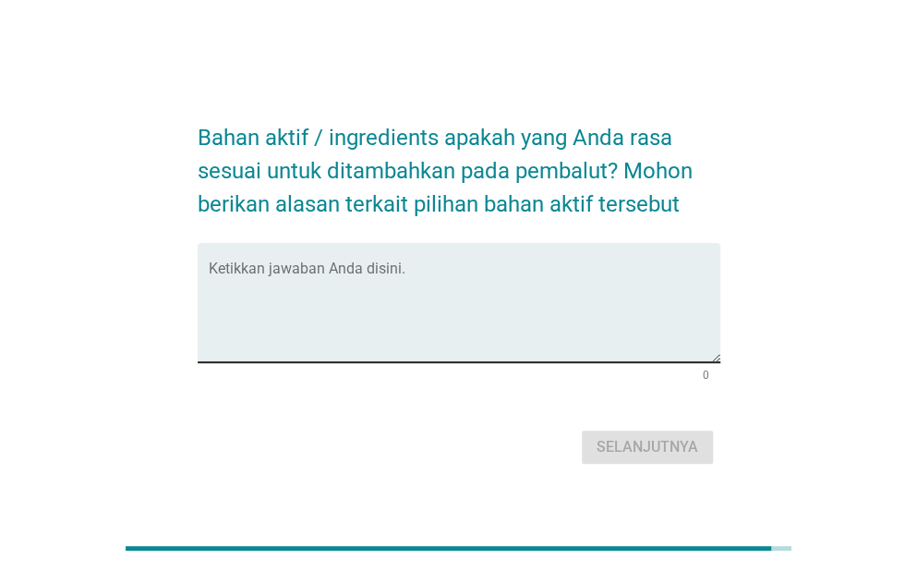
click at [379, 262] on div "Ketikkan jawaban Anda disini." at bounding box center [465, 302] width 512 height 119
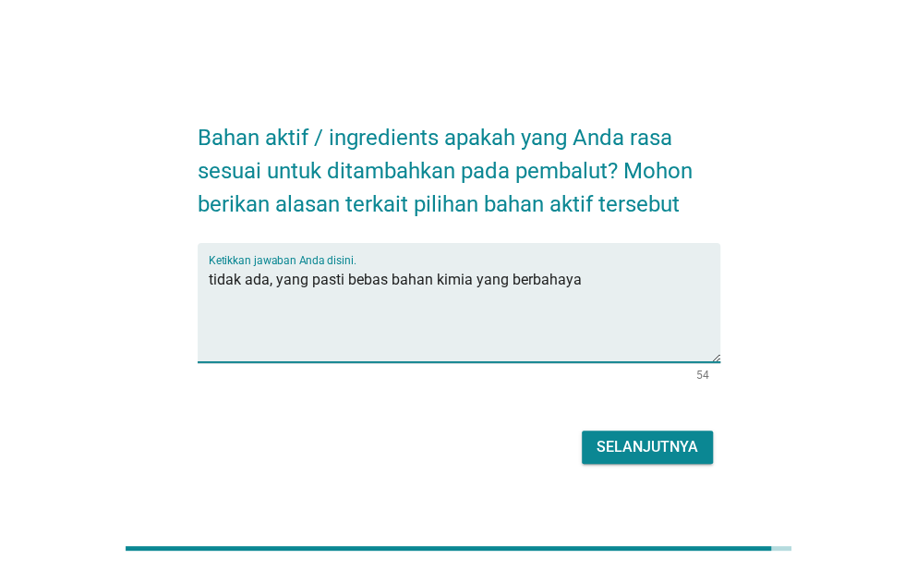
type textarea "tidak ada, yang pasti bebas bahan kimia yang berbahaya"
click at [627, 433] on button "Selanjutnya" at bounding box center [647, 446] width 131 height 33
